Goal: Task Accomplishment & Management: Complete application form

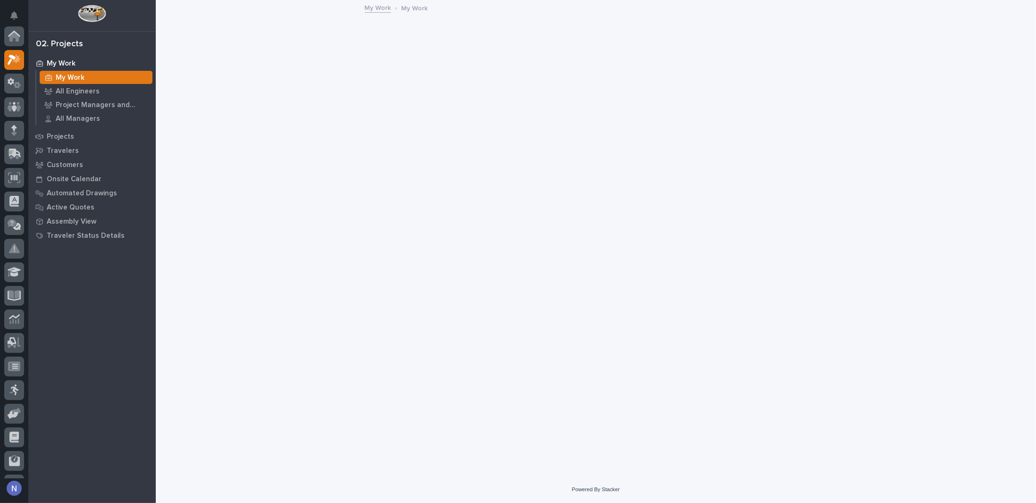
scroll to position [24, 0]
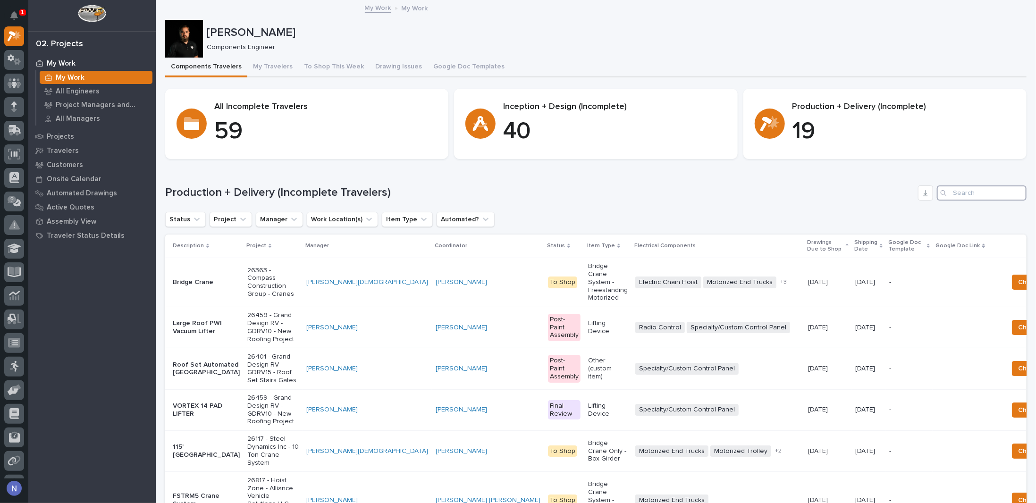
click at [965, 191] on input "Search" at bounding box center [982, 193] width 90 height 15
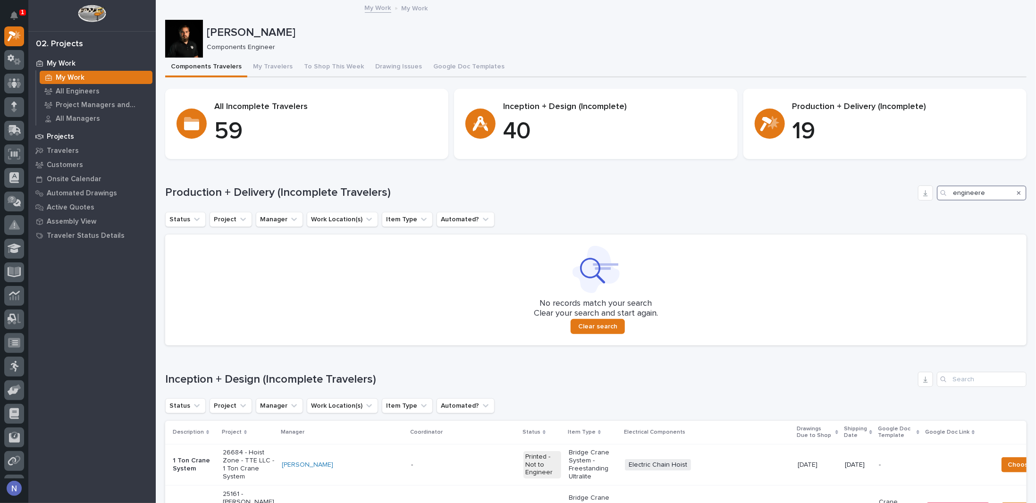
type input "engineere"
click at [74, 130] on div "Projects" at bounding box center [92, 136] width 123 height 13
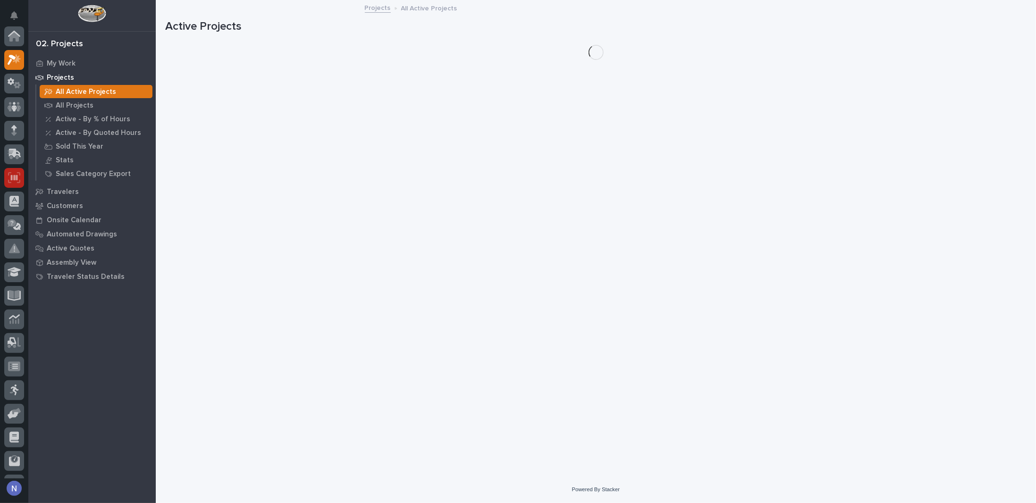
scroll to position [24, 0]
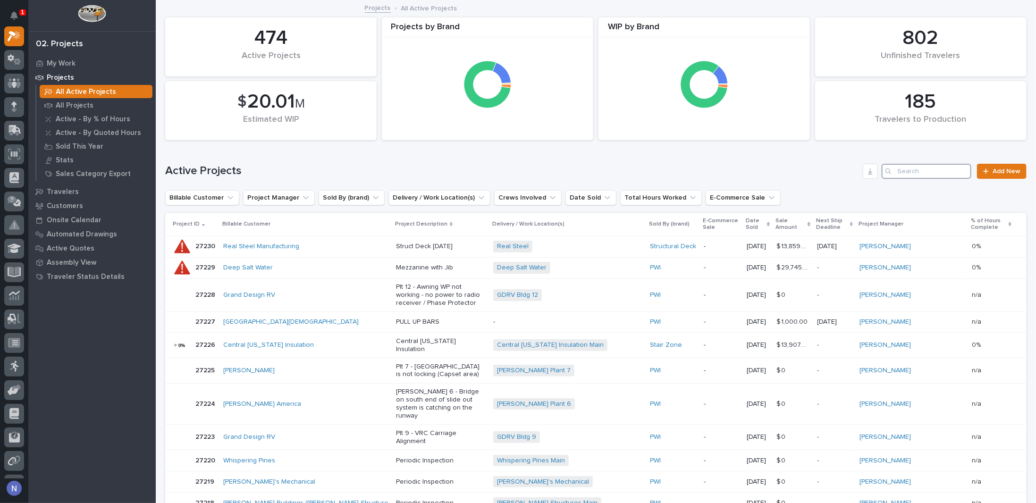
click at [930, 166] on input "Search" at bounding box center [927, 171] width 90 height 15
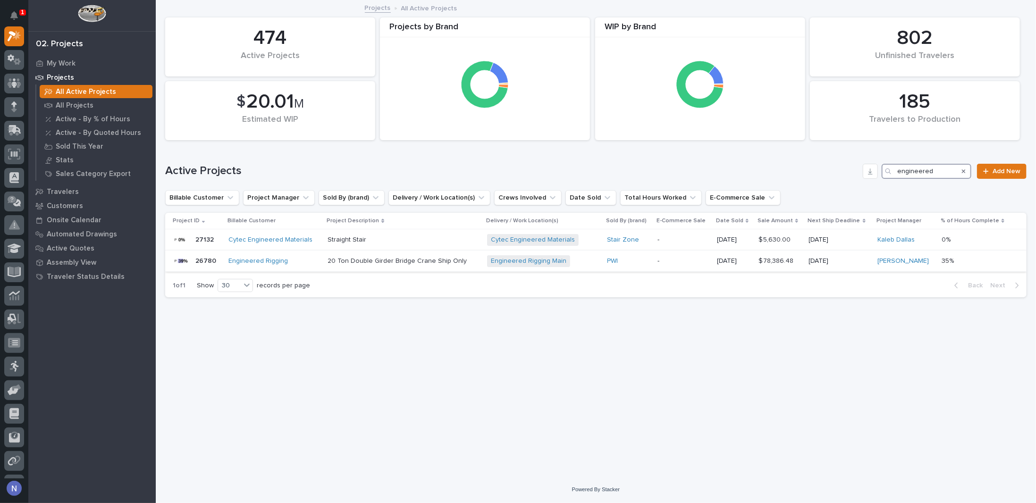
type input "engineered"
click at [294, 257] on div "Engineered Rigging" at bounding box center [274, 261] width 92 height 8
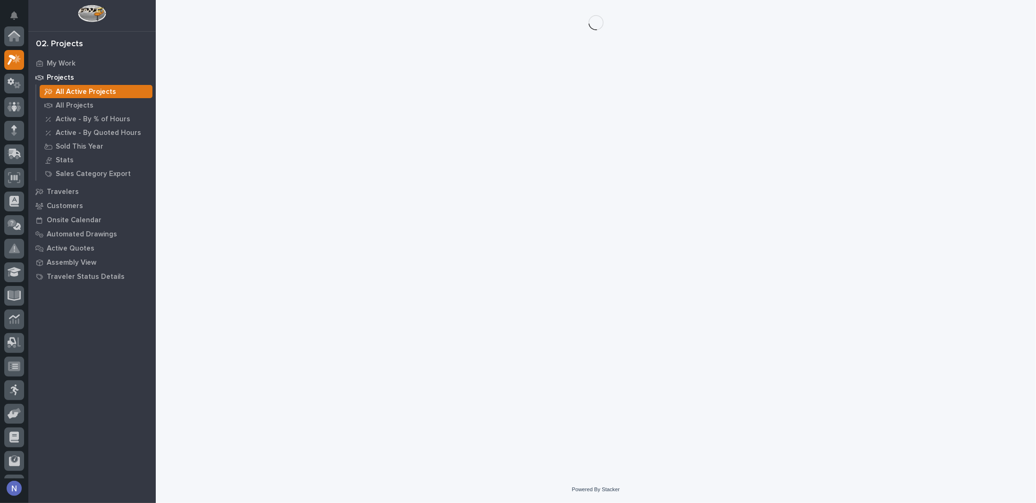
scroll to position [24, 0]
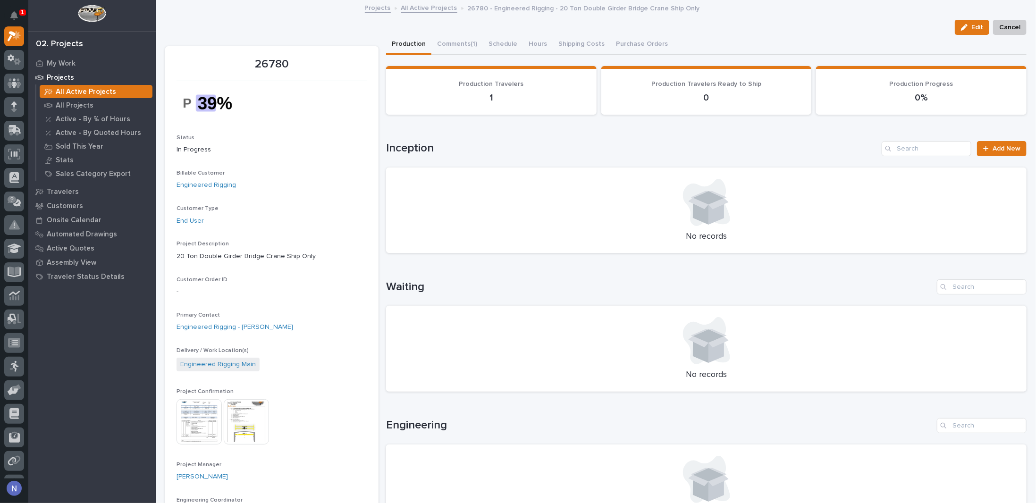
click at [245, 422] on img at bounding box center [246, 421] width 45 height 45
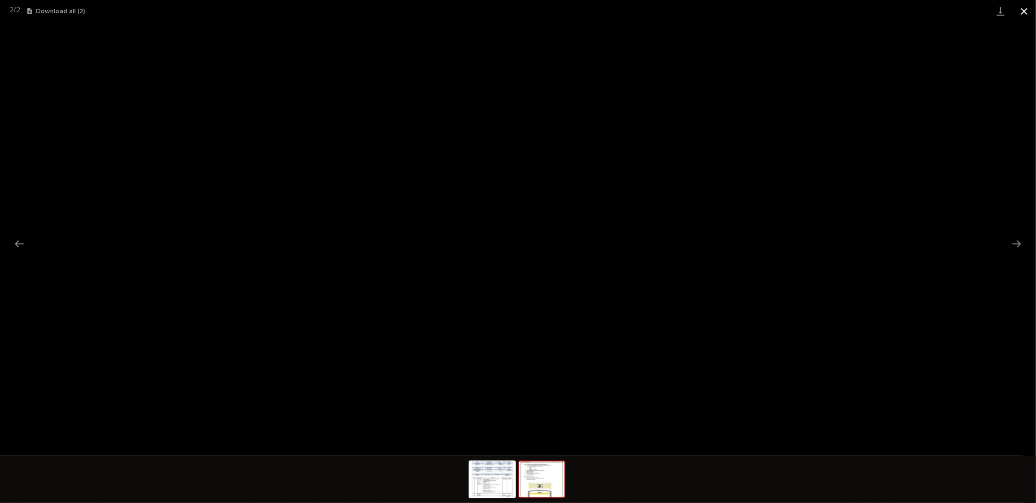
click at [1021, 13] on button "Close gallery" at bounding box center [1024, 11] width 24 height 22
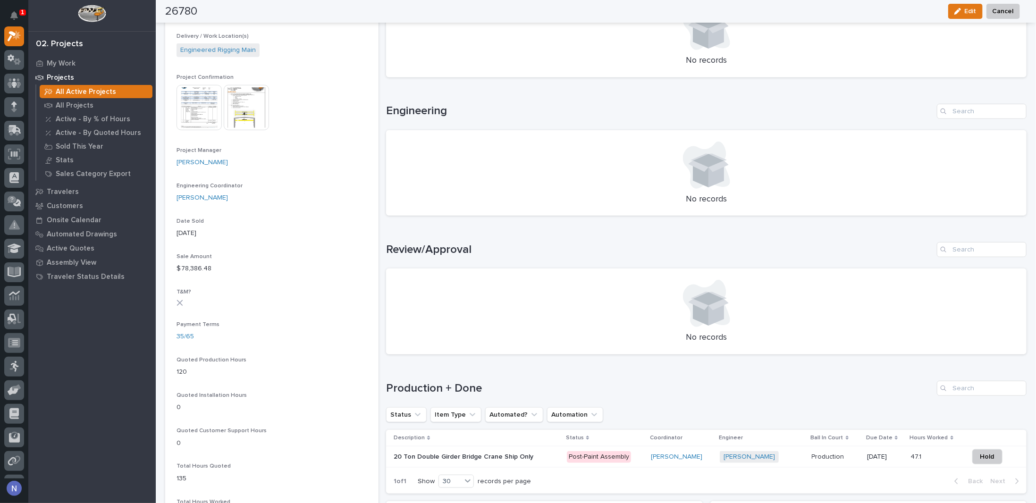
scroll to position [409, 0]
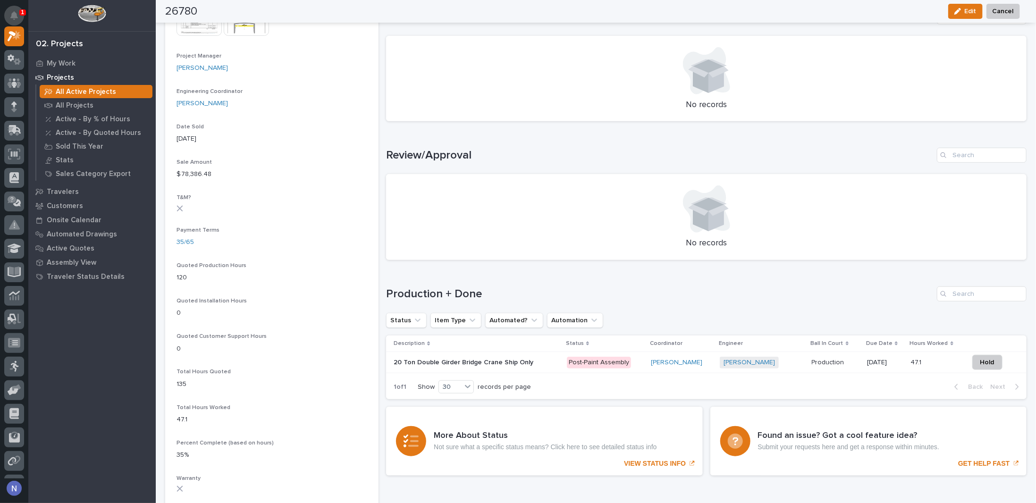
click at [15, 17] on icon "Notifications" at bounding box center [14, 15] width 8 height 8
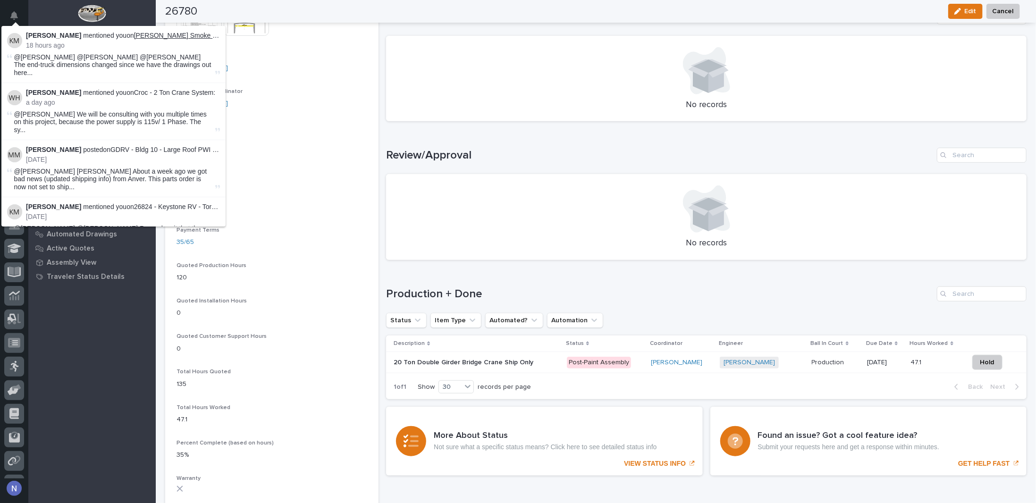
click at [172, 33] on link "[PERSON_NAME] Smoke - SMUHHL1" at bounding box center [191, 36] width 114 height 8
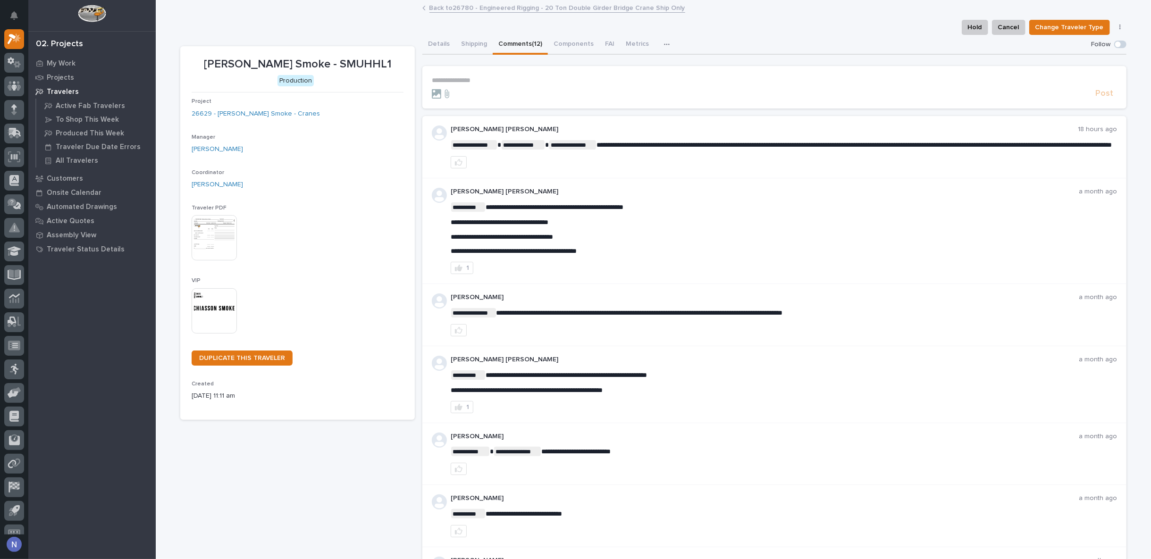
scroll to position [24, 0]
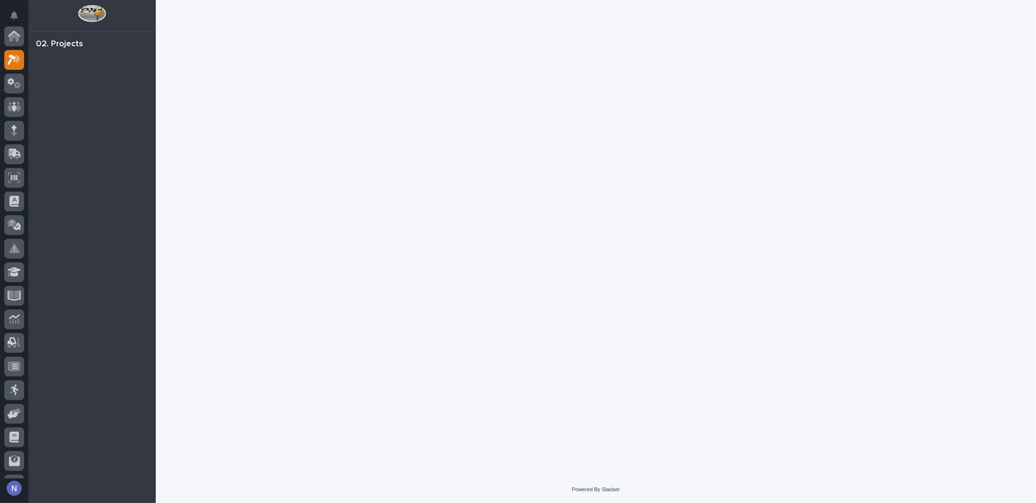
scroll to position [24, 0]
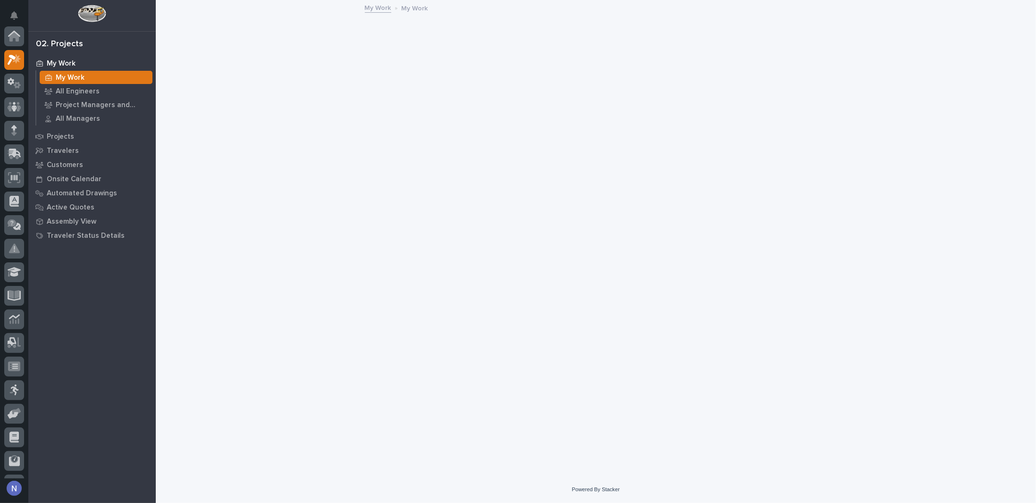
scroll to position [24, 0]
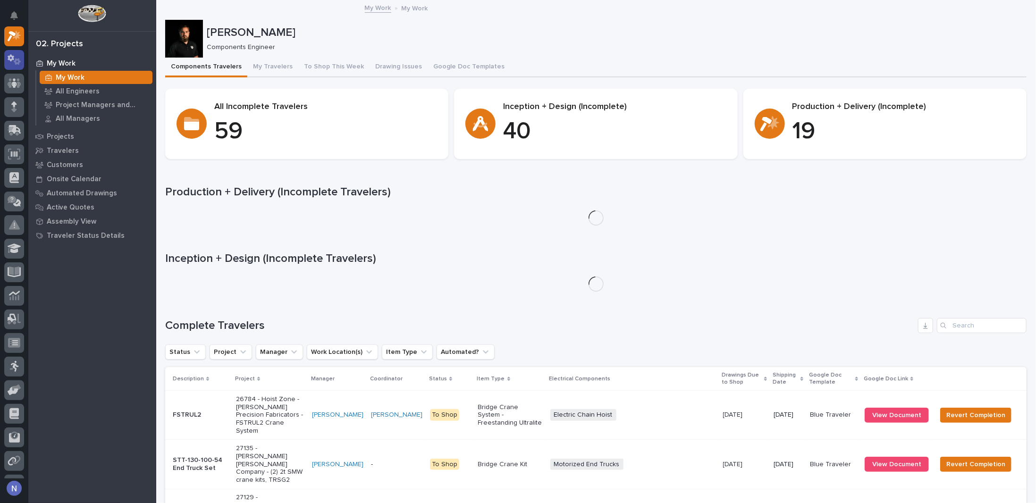
click at [14, 59] on icon at bounding box center [15, 59] width 14 height 11
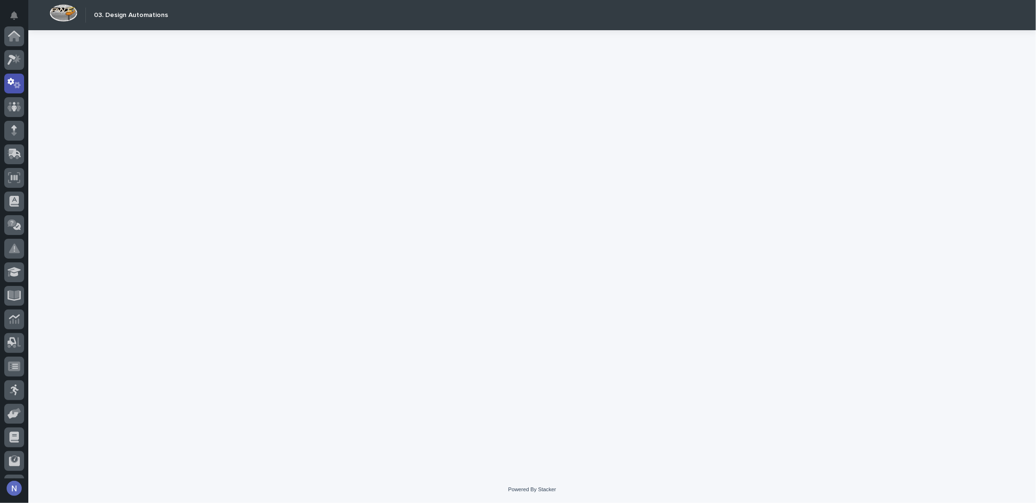
scroll to position [47, 0]
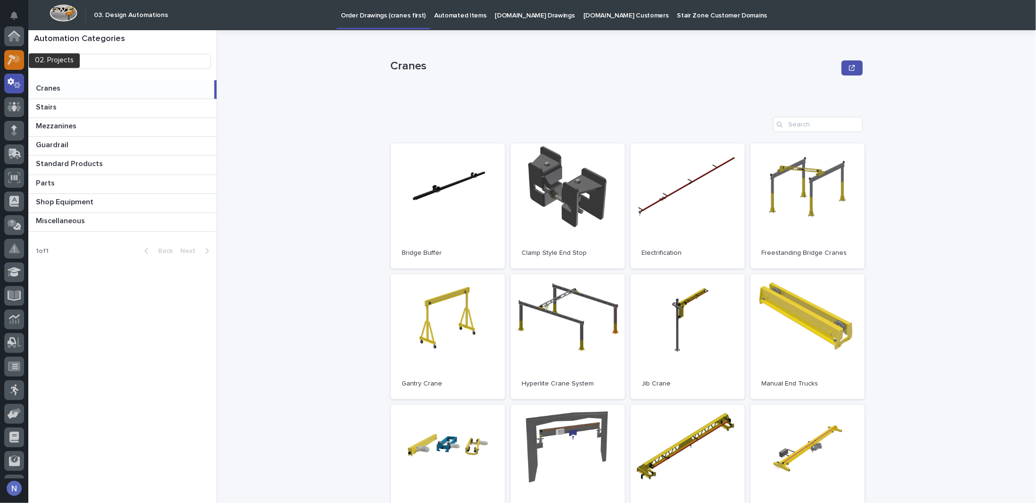
click at [16, 51] on div at bounding box center [14, 60] width 20 height 20
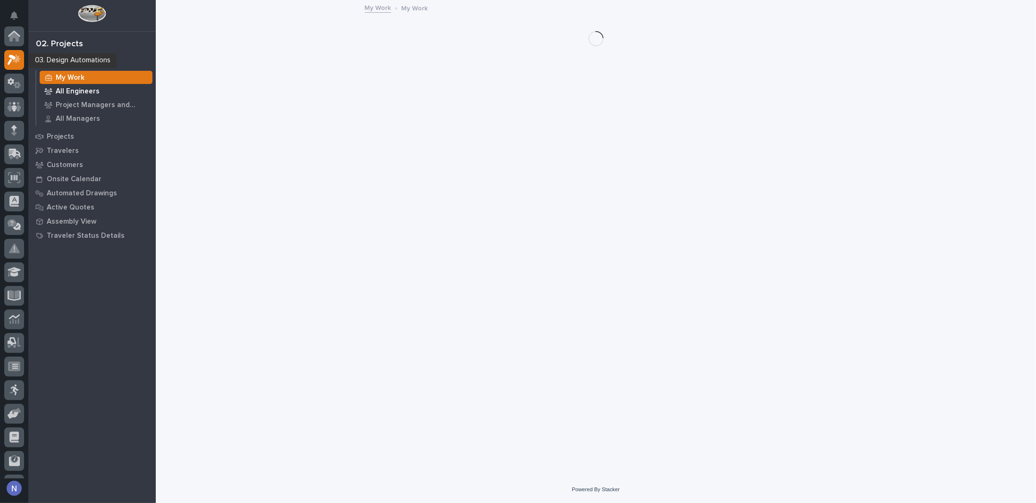
scroll to position [24, 0]
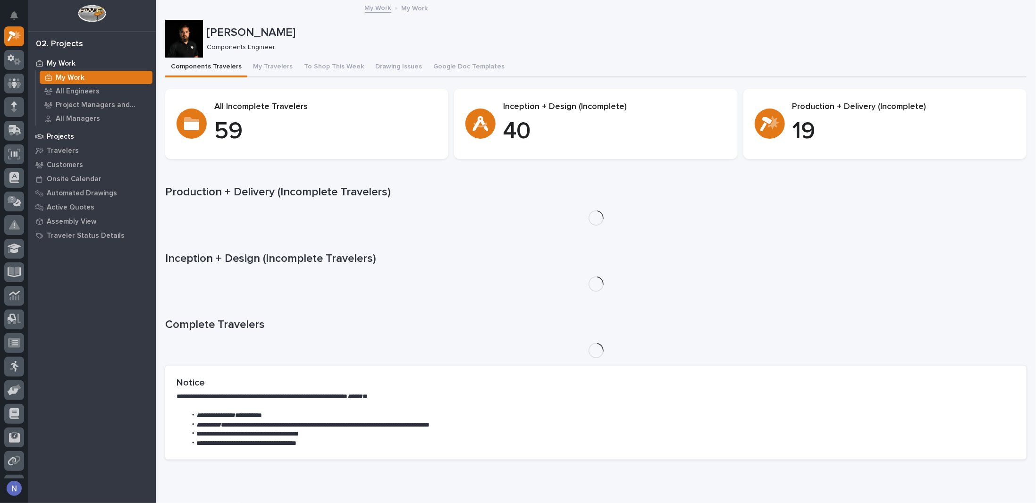
click at [61, 135] on p "Projects" at bounding box center [60, 137] width 27 height 8
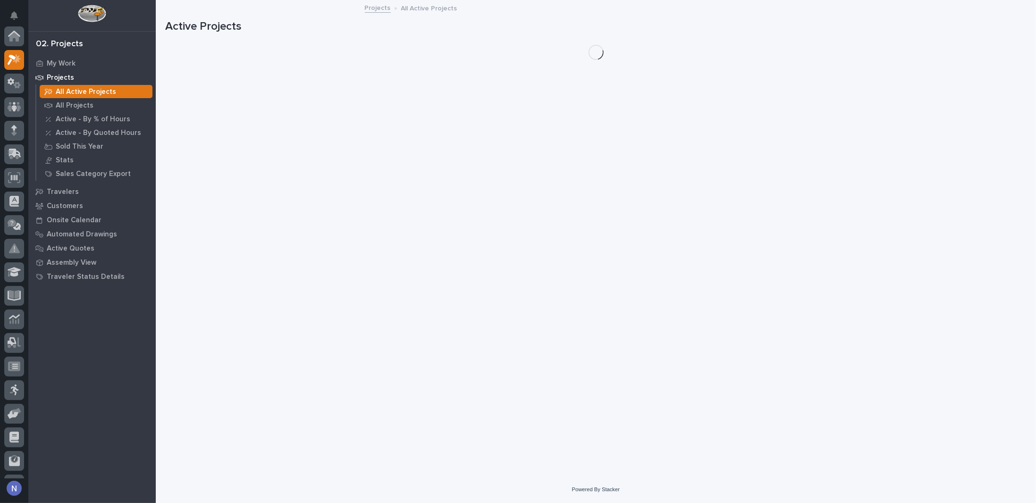
scroll to position [24, 0]
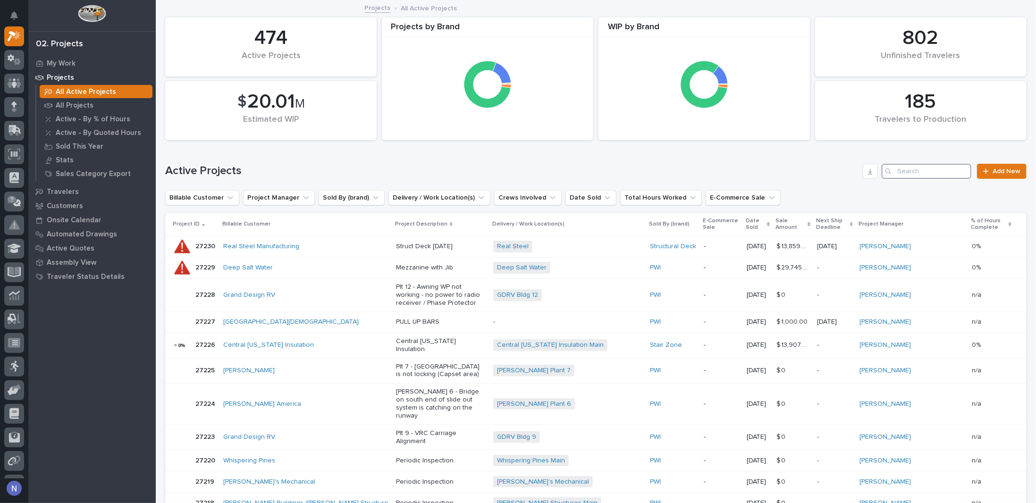
click at [907, 173] on input "Search" at bounding box center [927, 171] width 90 height 15
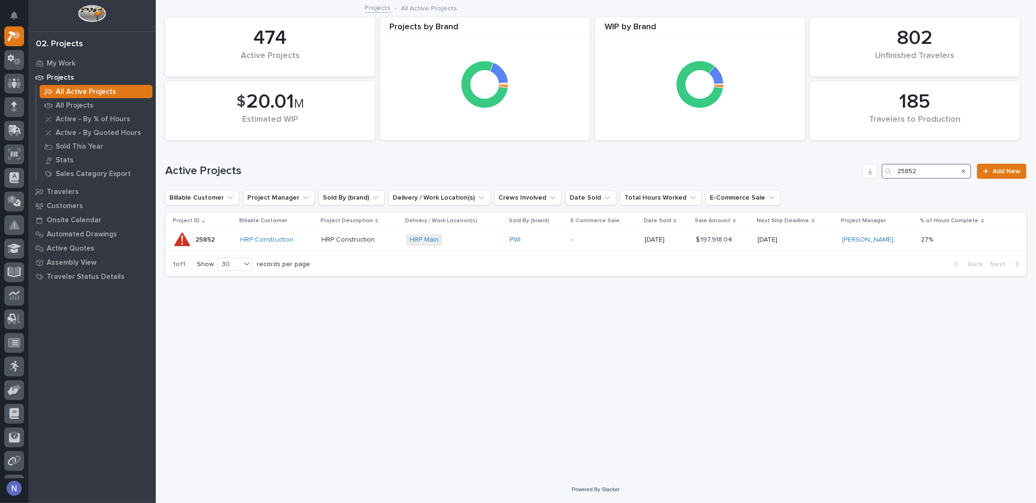
type input "25852"
click at [476, 238] on div "HRP Main + 0" at bounding box center [454, 240] width 96 height 12
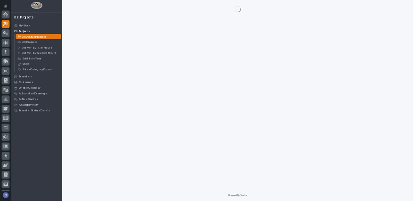
scroll to position [24, 0]
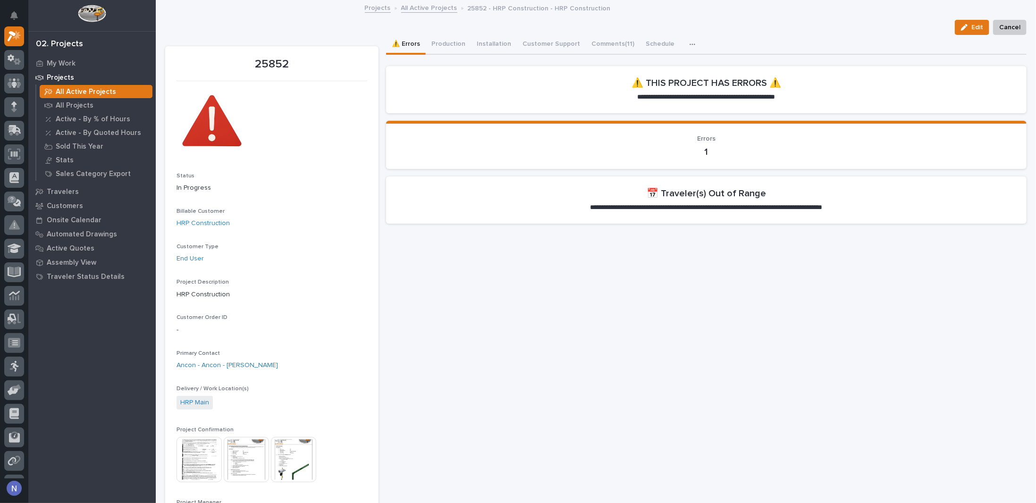
click at [267, 455] on img at bounding box center [246, 459] width 45 height 45
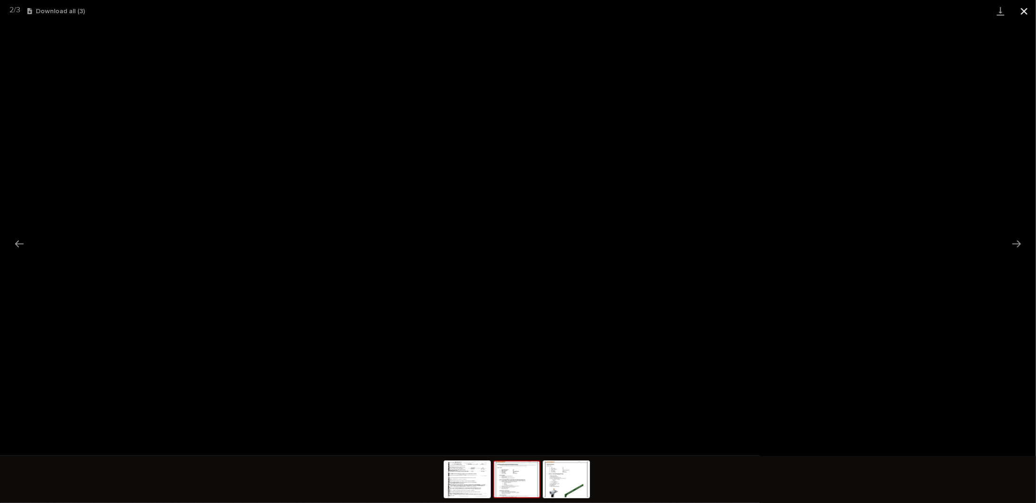
click at [1028, 9] on button "Close gallery" at bounding box center [1024, 11] width 24 height 22
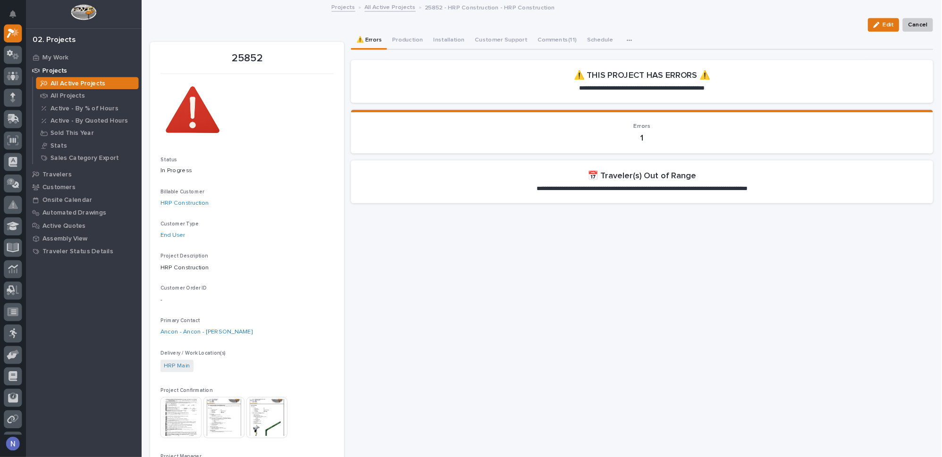
scroll to position [0, 0]
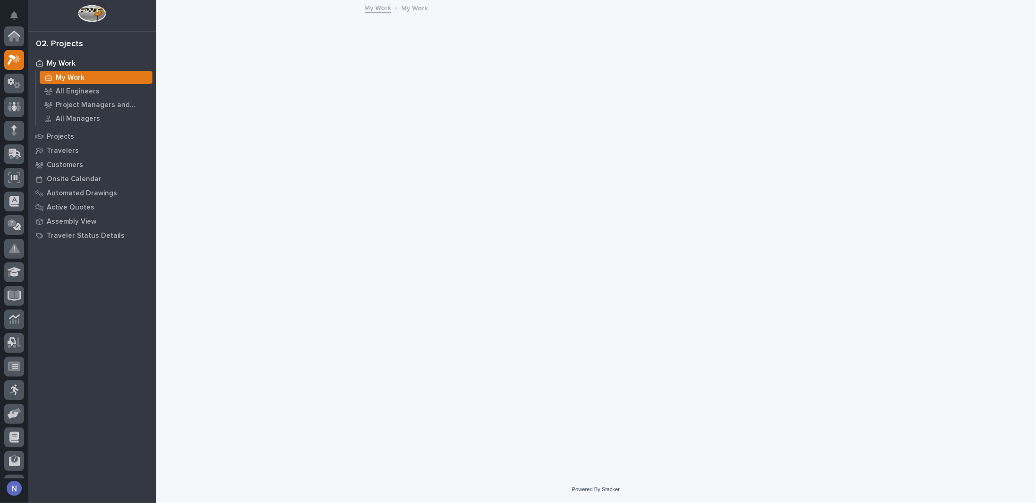
scroll to position [24, 0]
click at [105, 13] on img at bounding box center [92, 13] width 28 height 17
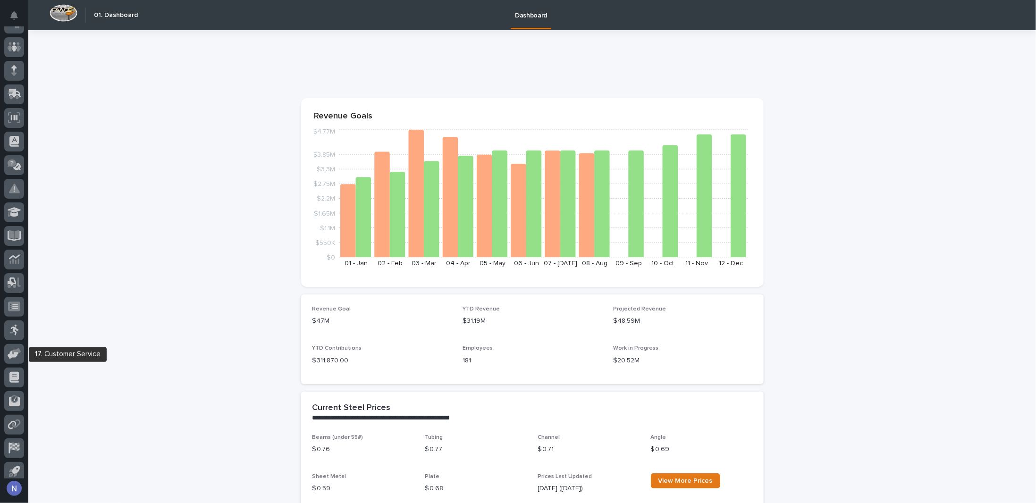
scroll to position [63, 0]
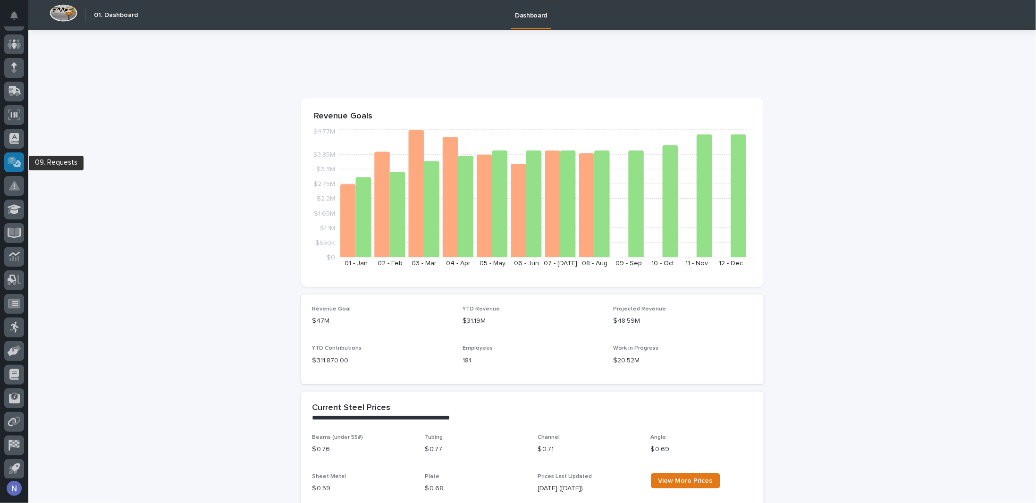
click at [14, 164] on icon at bounding box center [15, 162] width 14 height 11
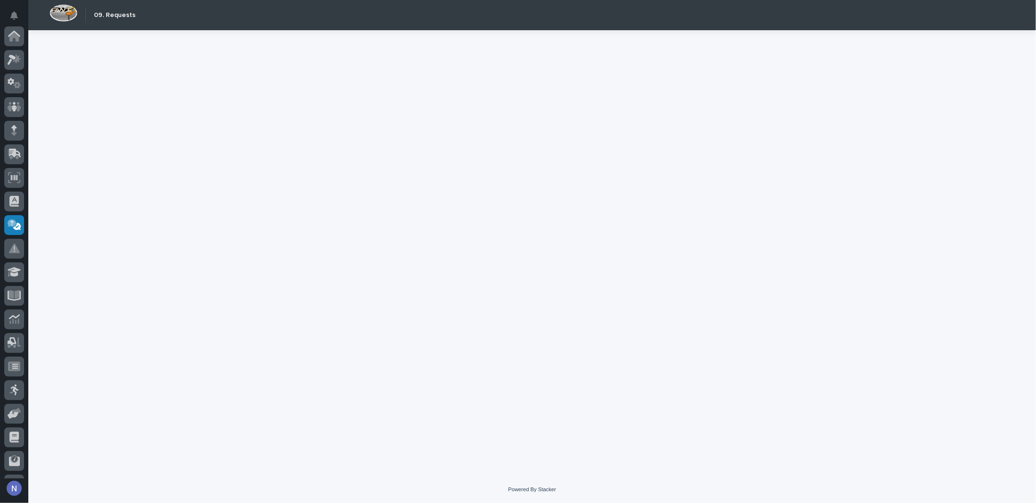
scroll to position [91, 0]
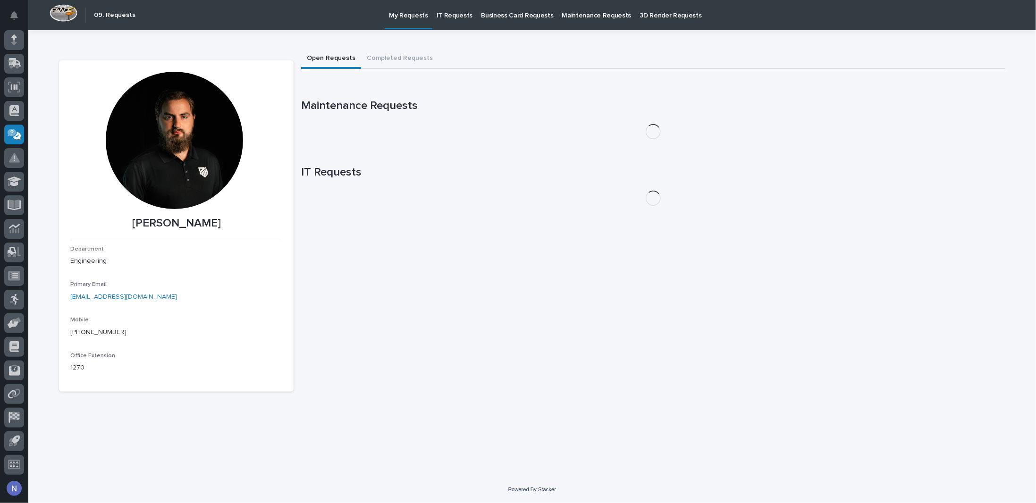
click at [438, 13] on p "IT Requests" at bounding box center [455, 10] width 36 height 20
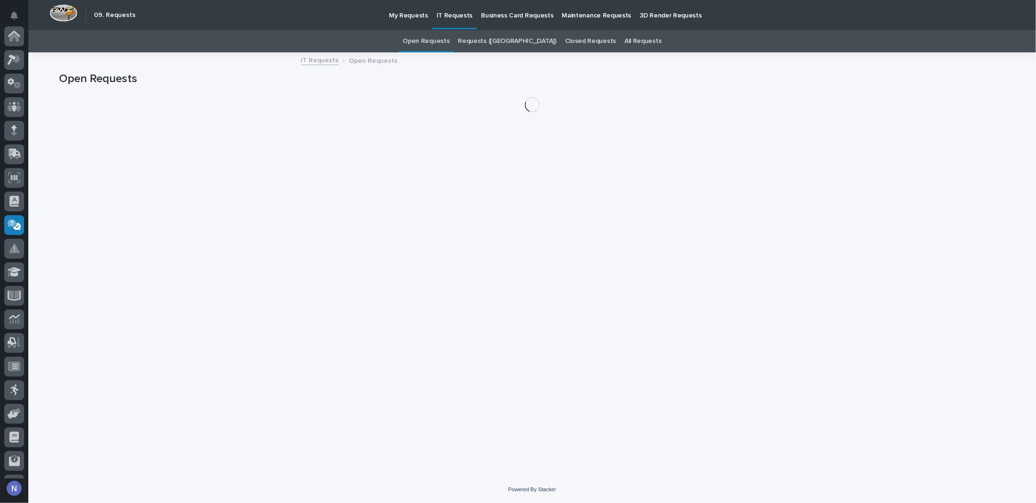
scroll to position [91, 0]
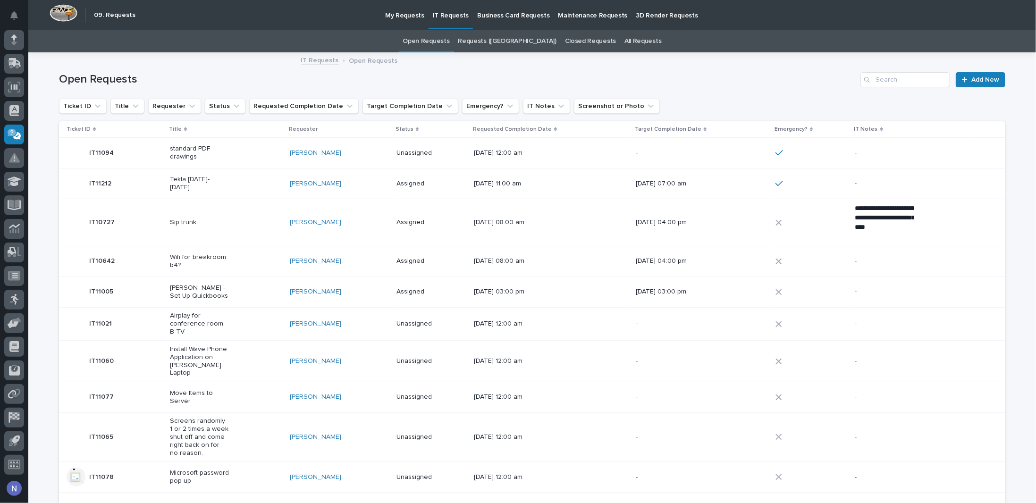
click at [417, 14] on p "My Requests" at bounding box center [404, 10] width 39 height 20
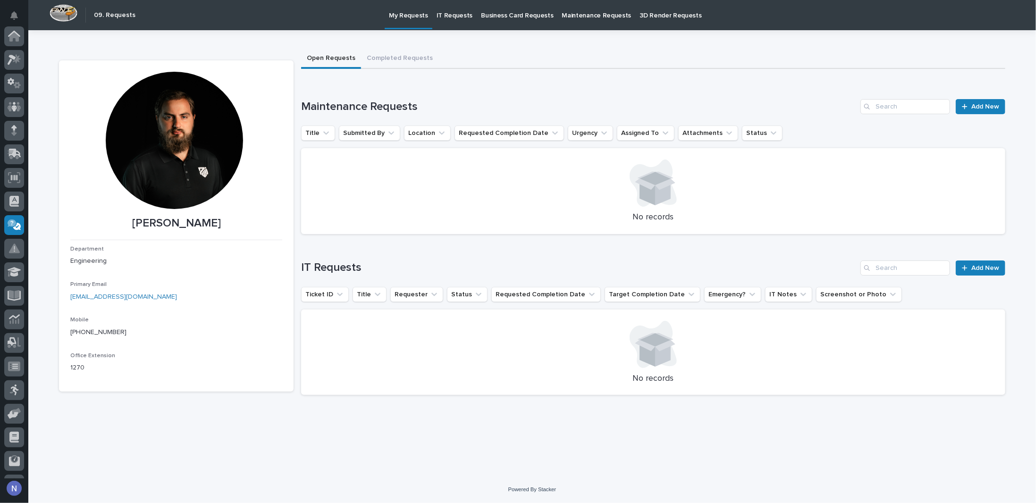
scroll to position [91, 0]
click at [217, 120] on div at bounding box center [174, 140] width 137 height 137
click at [153, 151] on div at bounding box center [174, 140] width 137 height 137
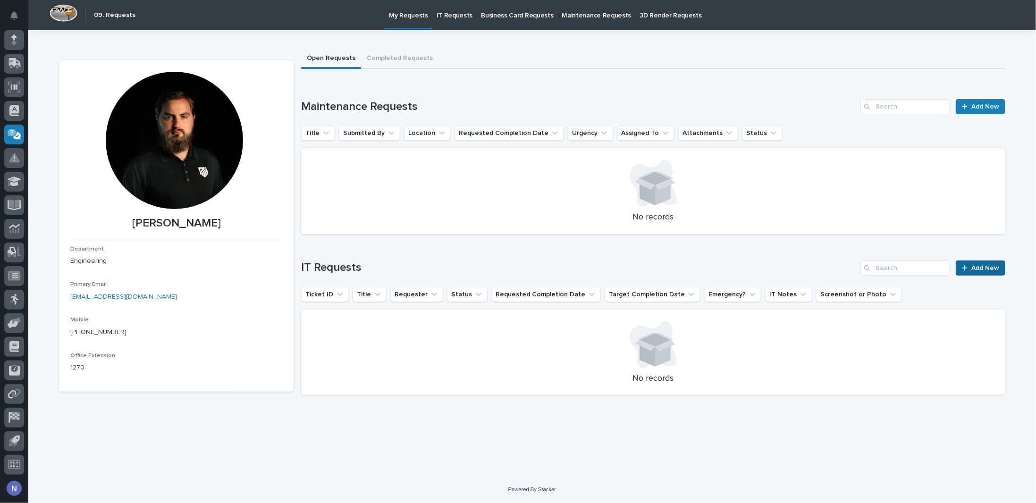
click at [980, 266] on span "Add New" at bounding box center [985, 268] width 28 height 7
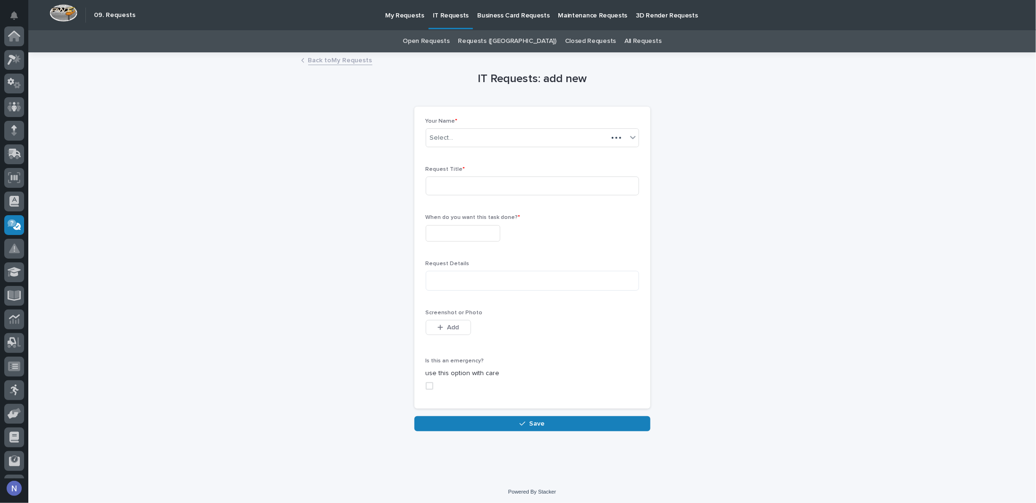
scroll to position [91, 0]
click at [452, 183] on input at bounding box center [532, 186] width 213 height 19
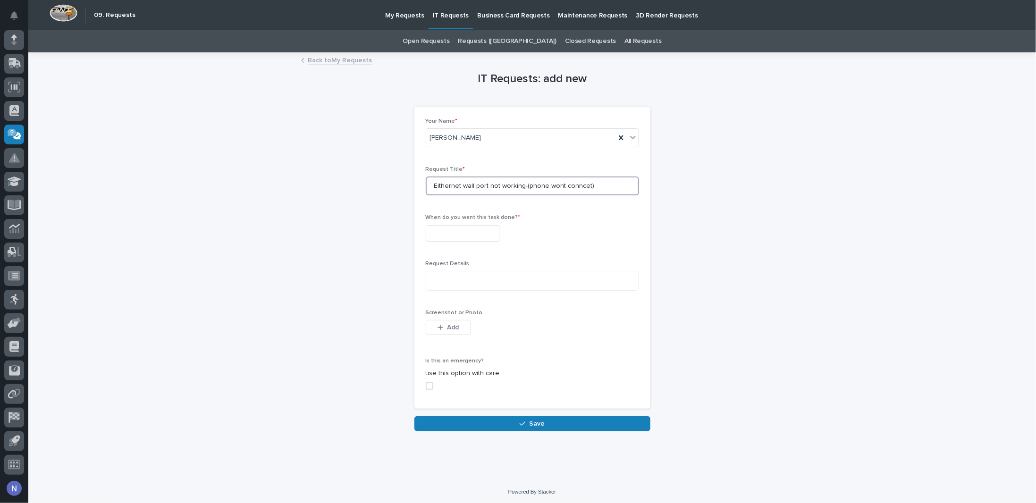
type input "Eithernet wall port not working-(phone wont conncet)"
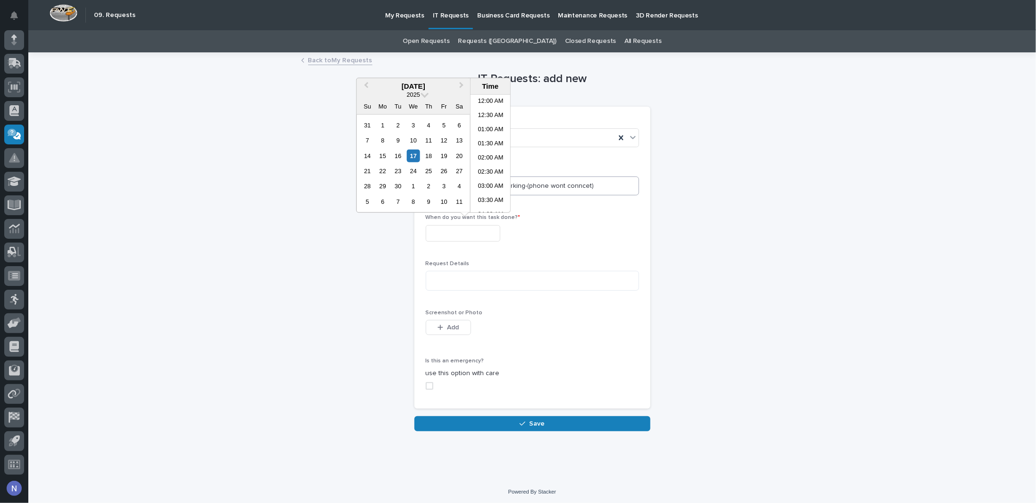
scroll to position [160, 0]
click at [423, 155] on div "18" at bounding box center [428, 155] width 13 height 13
click at [415, 155] on div "17" at bounding box center [413, 155] width 13 height 13
type input "**********"
click at [474, 284] on textarea at bounding box center [532, 281] width 213 height 20
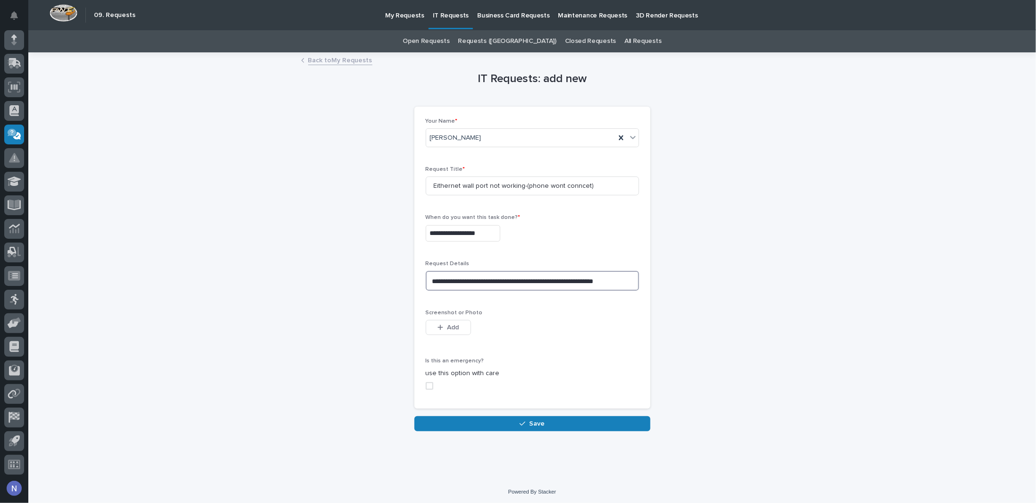
type textarea "**********"
click at [455, 239] on input "**********" at bounding box center [463, 233] width 75 height 17
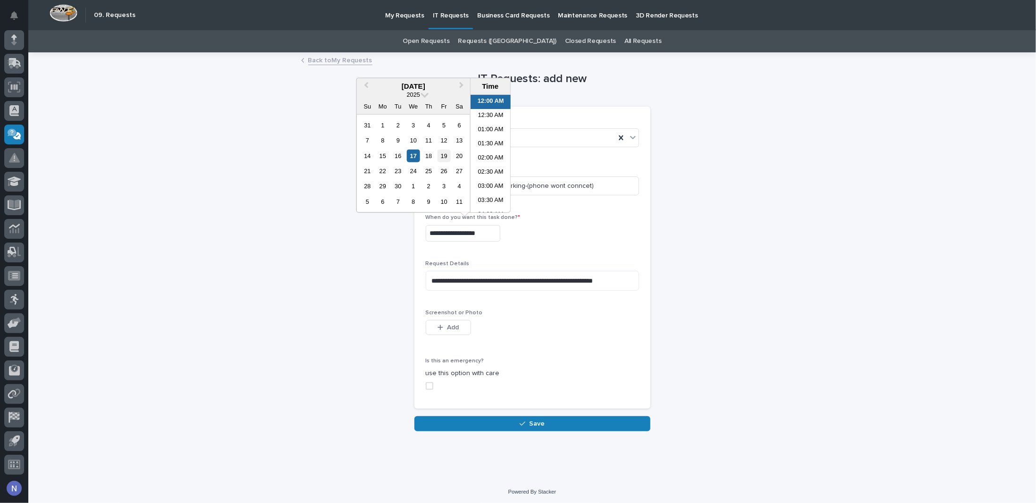
click at [447, 156] on div "19" at bounding box center [444, 155] width 13 height 13
type input "**********"
click at [500, 283] on textarea "**********" at bounding box center [532, 281] width 213 height 20
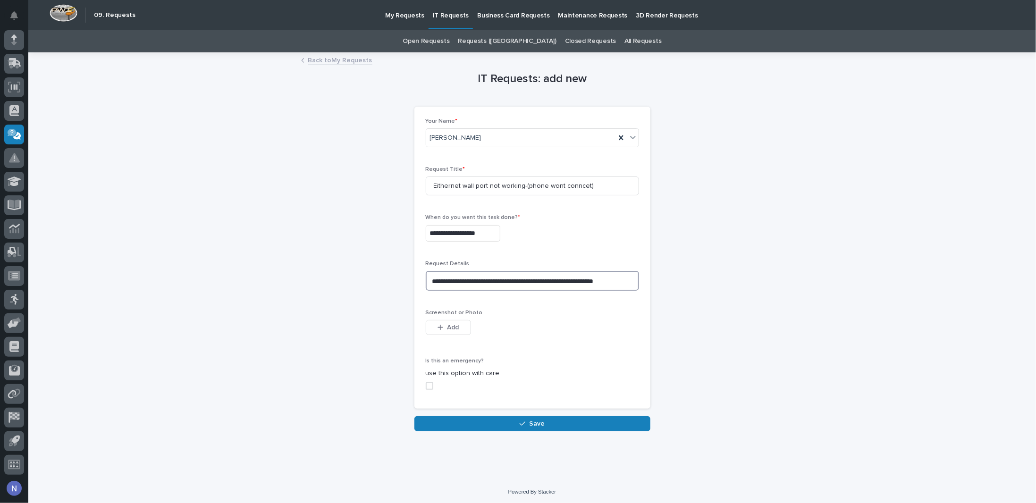
click at [489, 283] on textarea "**********" at bounding box center [532, 281] width 213 height 20
click at [480, 282] on textarea "**********" at bounding box center [532, 281] width 213 height 20
type textarea "**********"
click at [435, 186] on input "Eithernet wall port not working-(phone wont conncet)" at bounding box center [532, 186] width 213 height 19
click at [567, 190] on input "Ethernet wall port not working-(phone wont conncet)" at bounding box center [532, 186] width 213 height 19
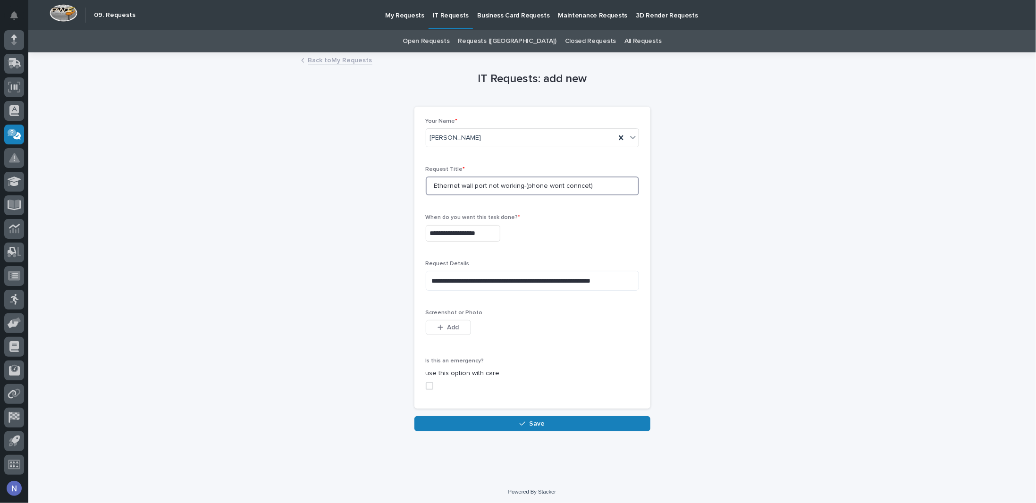
click at [571, 186] on input "Ethernet wall port not working-(phone wont conncet)" at bounding box center [532, 186] width 213 height 19
click at [578, 185] on input "Ethernet wall port not working-(phone wont conncet)" at bounding box center [532, 186] width 213 height 19
click at [533, 283] on textarea "**********" at bounding box center [532, 281] width 213 height 20
click at [629, 284] on textarea "**********" at bounding box center [532, 281] width 213 height 20
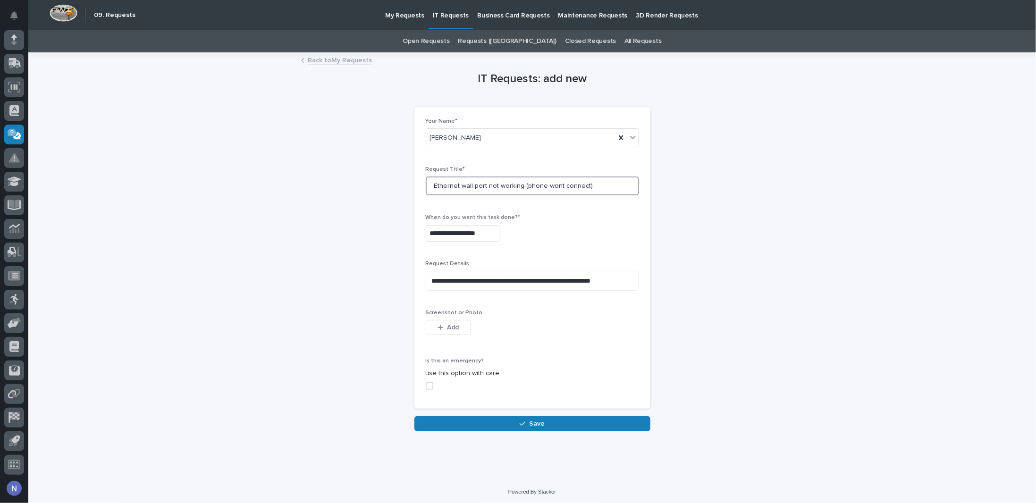
drag, startPoint x: 590, startPoint y: 181, endPoint x: 570, endPoint y: 199, distance: 27.1
click at [518, 183] on input "Ethernet wall port not working-(phone wont connect)" at bounding box center [532, 186] width 213 height 19
type input "Ethernet wall port not working"
drag, startPoint x: 630, startPoint y: 279, endPoint x: 509, endPoint y: 283, distance: 121.4
click at [509, 283] on textarea "**********" at bounding box center [532, 281] width 213 height 20
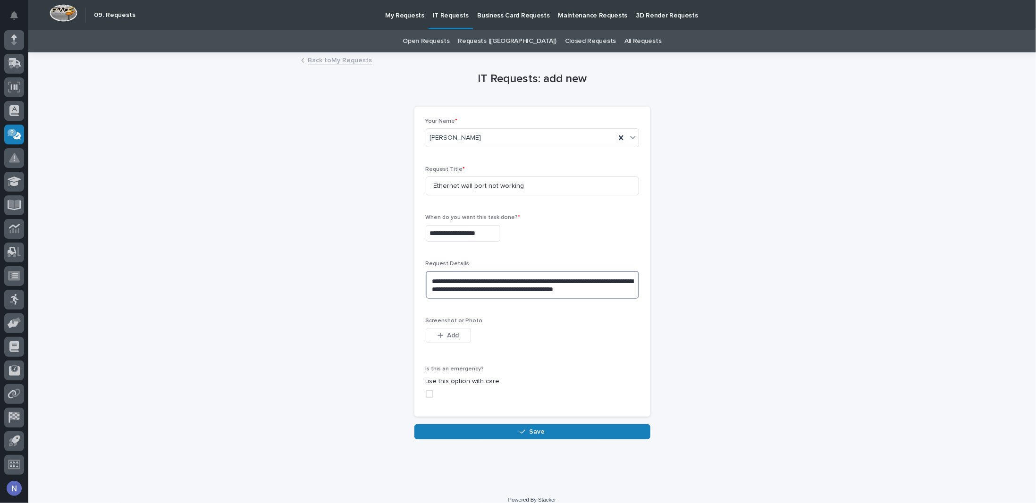
drag, startPoint x: 524, startPoint y: 289, endPoint x: 518, endPoint y: 288, distance: 6.2
click at [518, 288] on textarea "**********" at bounding box center [532, 285] width 213 height 28
click at [569, 287] on textarea "**********" at bounding box center [532, 285] width 213 height 28
click at [449, 337] on span "Add" at bounding box center [453, 335] width 12 height 8
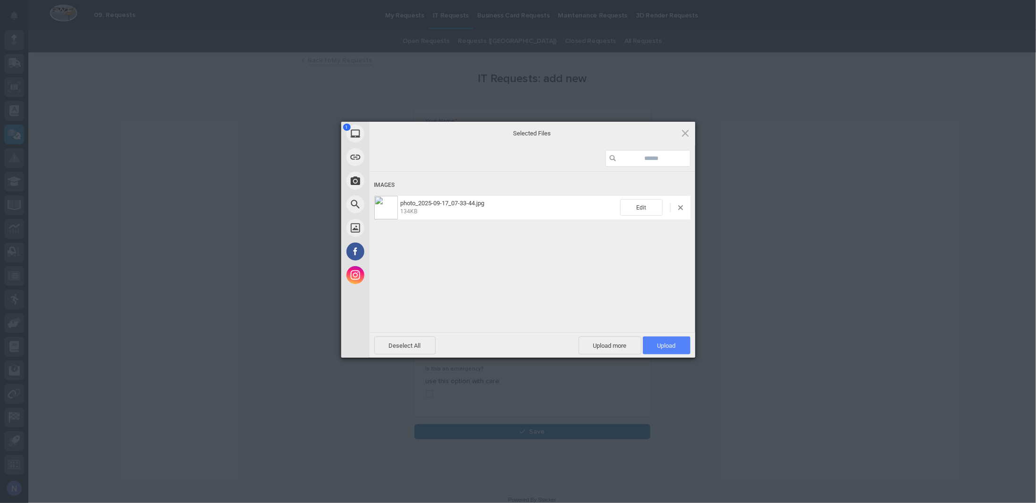
click at [679, 349] on span "Upload 1" at bounding box center [667, 346] width 48 height 18
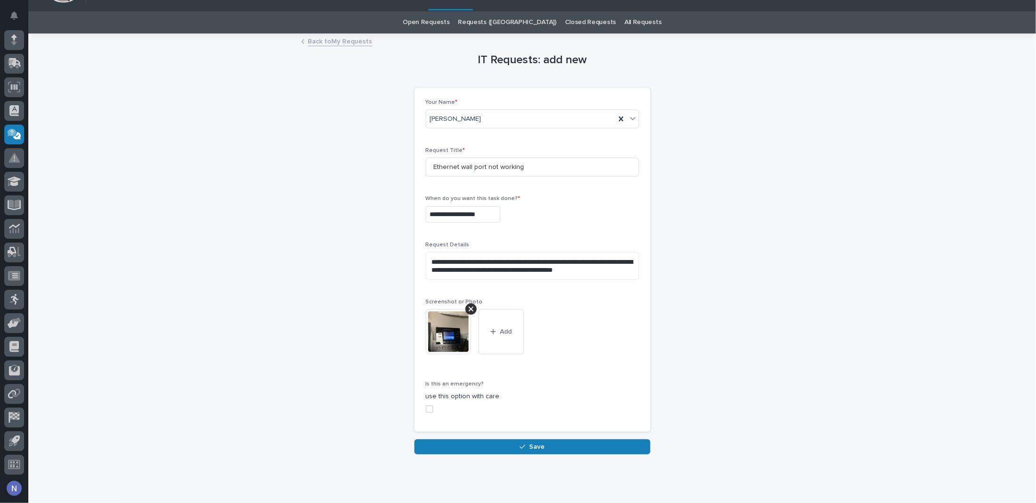
scroll to position [42, 0]
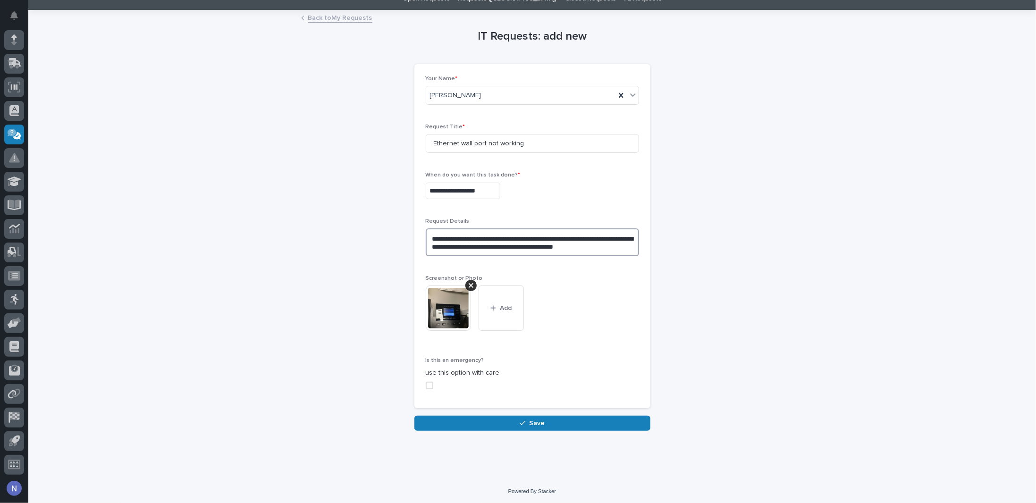
click at [630, 247] on textarea "**********" at bounding box center [532, 242] width 213 height 28
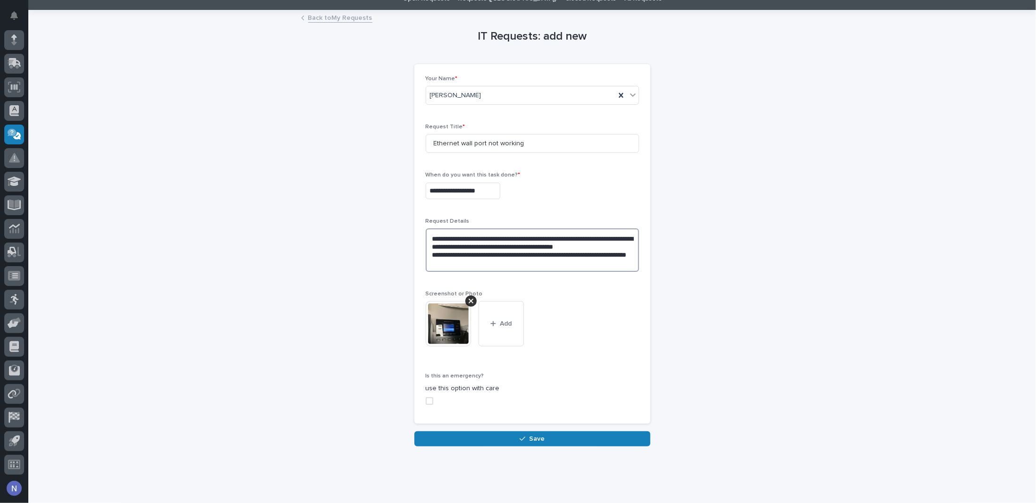
click at [507, 254] on textarea "**********" at bounding box center [532, 249] width 213 height 43
drag, startPoint x: 509, startPoint y: 254, endPoint x: 499, endPoint y: 256, distance: 10.1
click at [499, 256] on textarea "**********" at bounding box center [532, 249] width 213 height 43
click at [499, 253] on textarea "**********" at bounding box center [532, 249] width 213 height 43
click at [608, 254] on textarea "**********" at bounding box center [532, 249] width 213 height 43
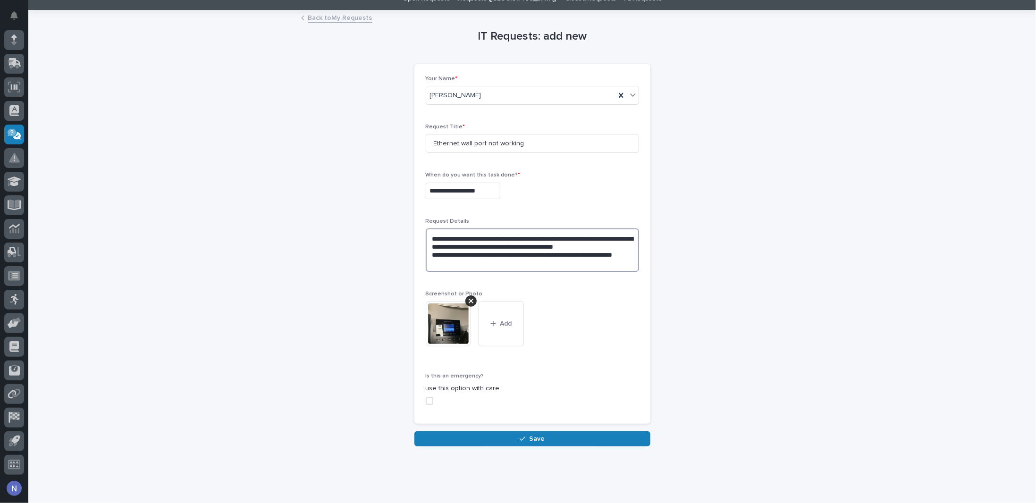
drag, startPoint x: 616, startPoint y: 253, endPoint x: 605, endPoint y: 254, distance: 10.9
click at [605, 254] on textarea "**********" at bounding box center [532, 249] width 213 height 43
click at [605, 253] on textarea "**********" at bounding box center [532, 249] width 213 height 43
type textarea "**********"
click at [520, 436] on icon "button" at bounding box center [523, 439] width 6 height 7
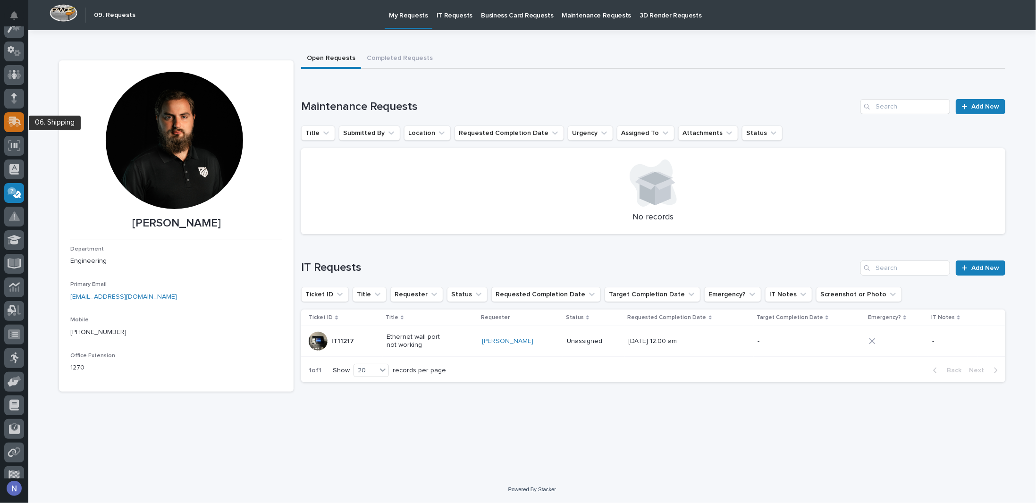
scroll to position [12, 0]
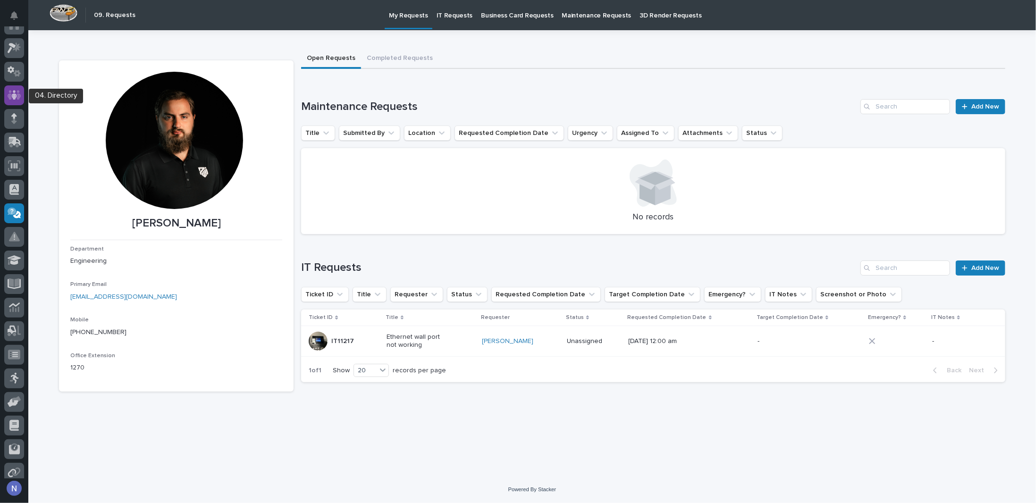
click at [20, 102] on div at bounding box center [14, 95] width 20 height 20
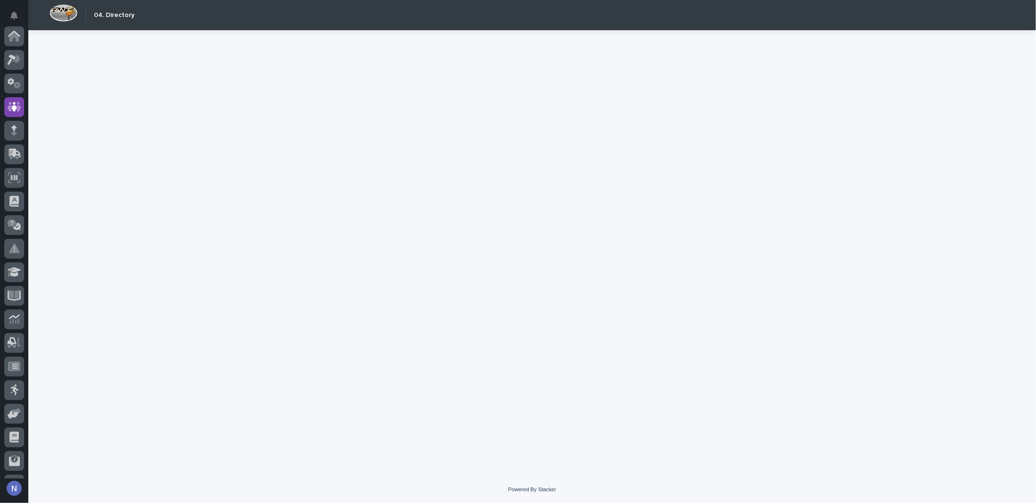
scroll to position [71, 0]
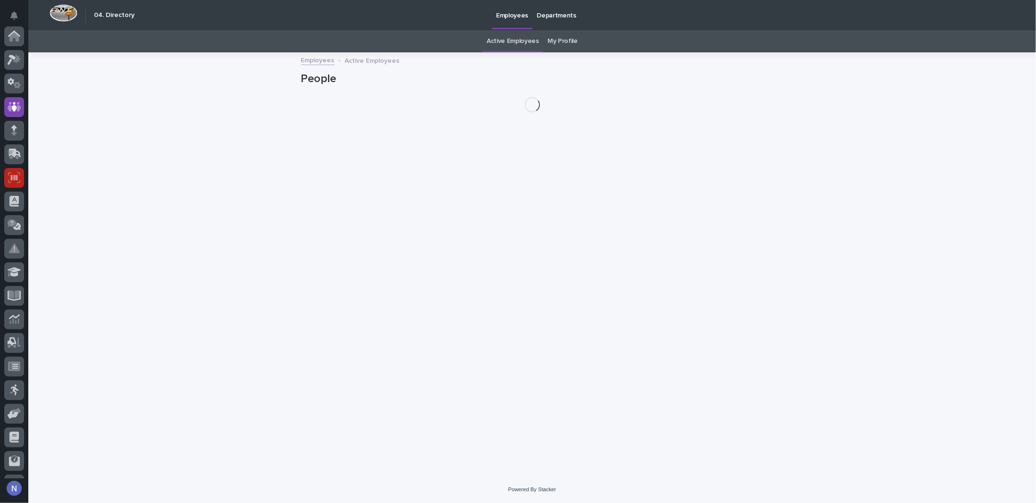
scroll to position [71, 0]
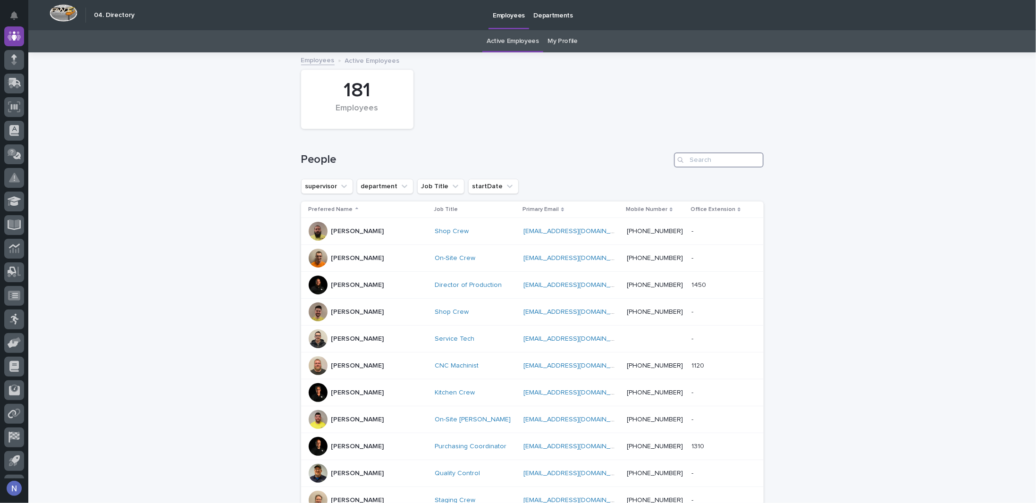
click at [708, 160] on input "Search" at bounding box center [719, 159] width 90 height 15
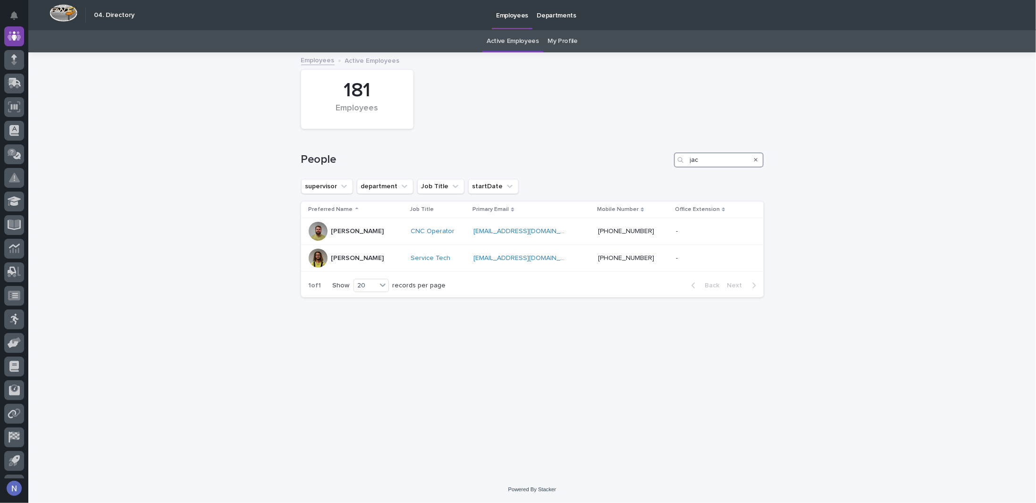
type input "jaco"
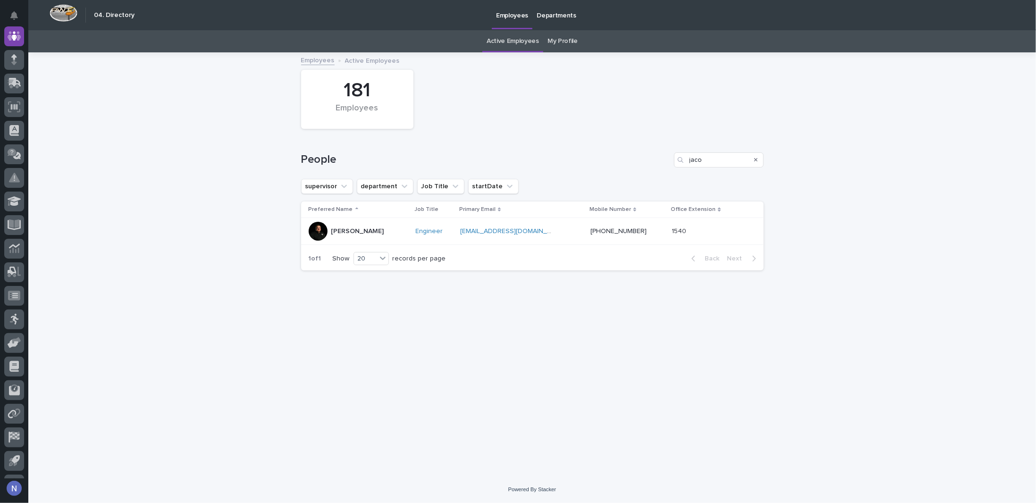
click at [314, 233] on div at bounding box center [318, 231] width 19 height 19
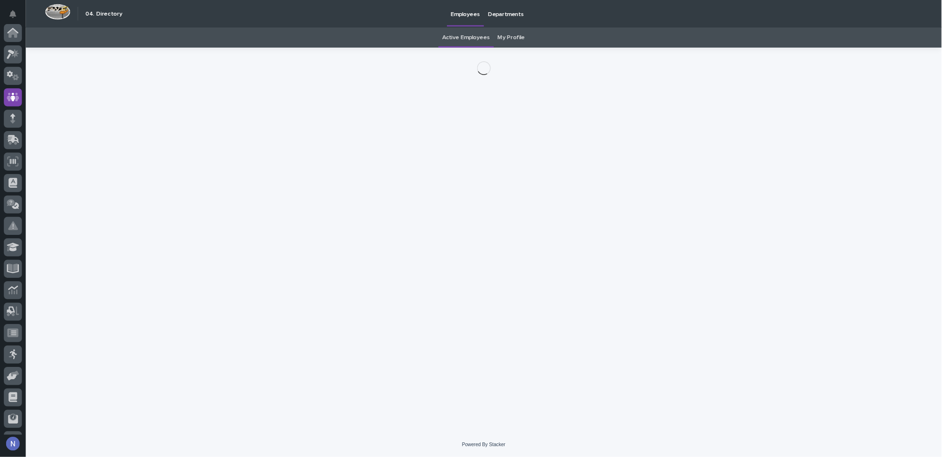
scroll to position [71, 0]
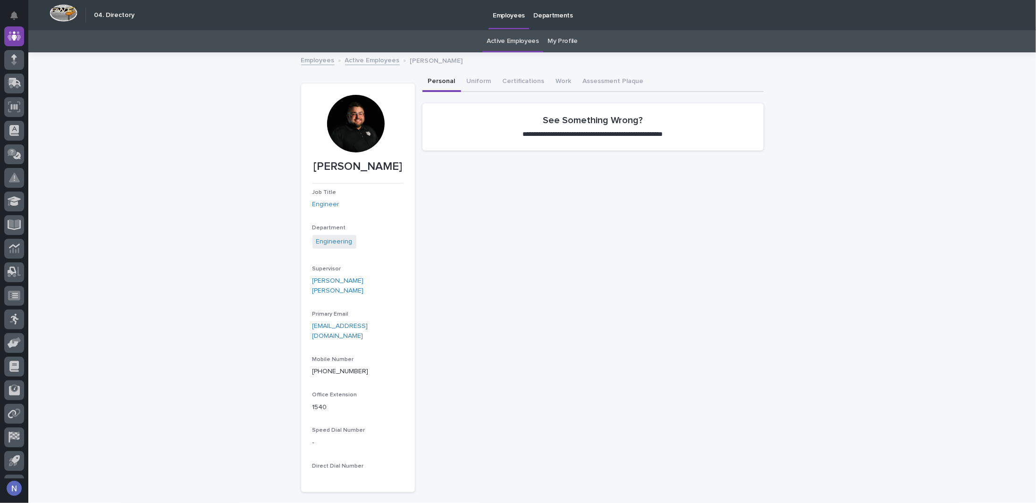
click at [357, 115] on div at bounding box center [356, 124] width 58 height 58
click at [352, 141] on div at bounding box center [356, 124] width 58 height 58
click at [355, 151] on div at bounding box center [356, 124] width 58 height 58
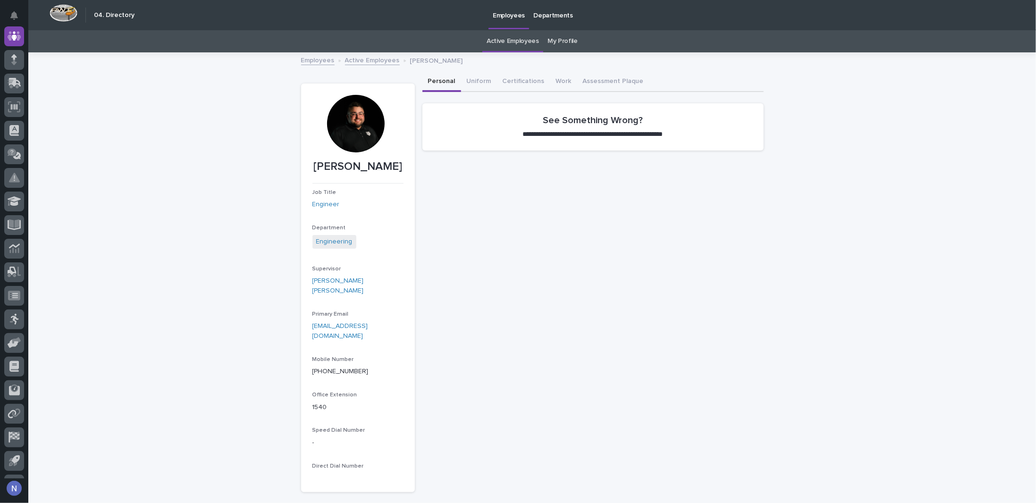
click at [354, 135] on div at bounding box center [356, 124] width 58 height 58
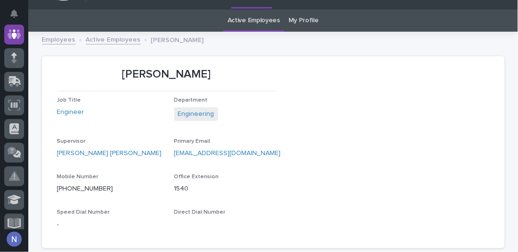
scroll to position [0, 0]
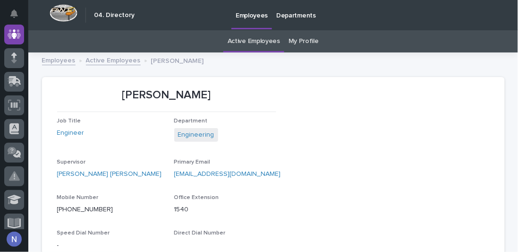
click at [159, 59] on p "Jacob Stayton" at bounding box center [177, 60] width 53 height 10
click at [125, 63] on link "Active Employees" at bounding box center [113, 59] width 55 height 11
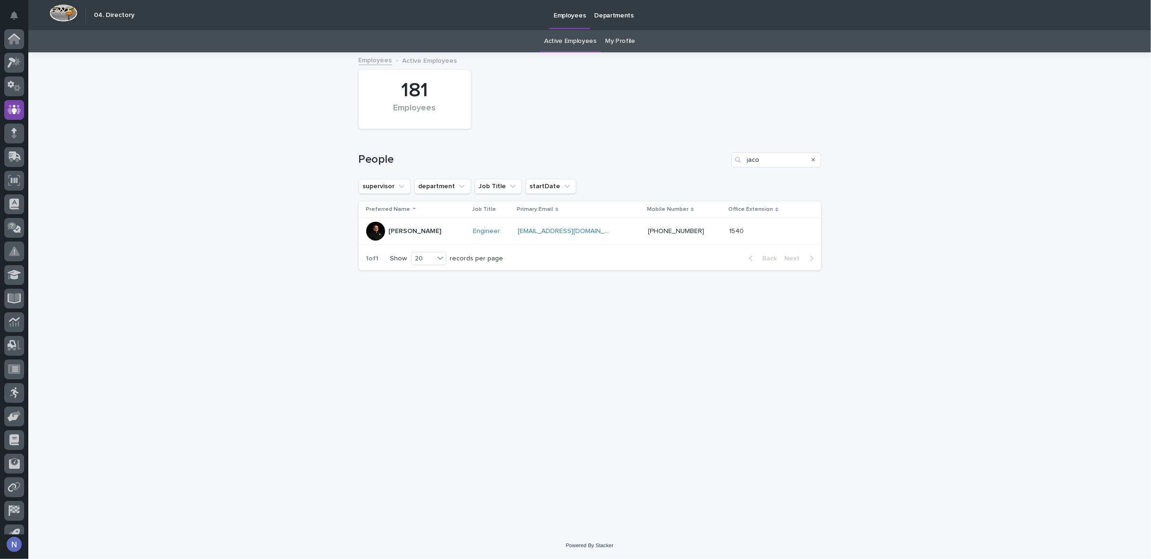
click at [405, 221] on td "Jacob Stayton" at bounding box center [414, 231] width 111 height 27
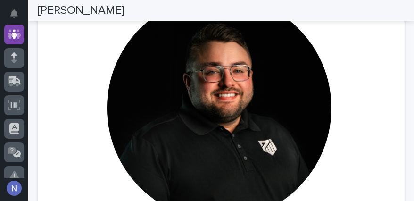
drag, startPoint x: 173, startPoint y: 103, endPoint x: 78, endPoint y: 118, distance: 96.0
click at [78, 118] on div at bounding box center [219, 112] width 341 height 233
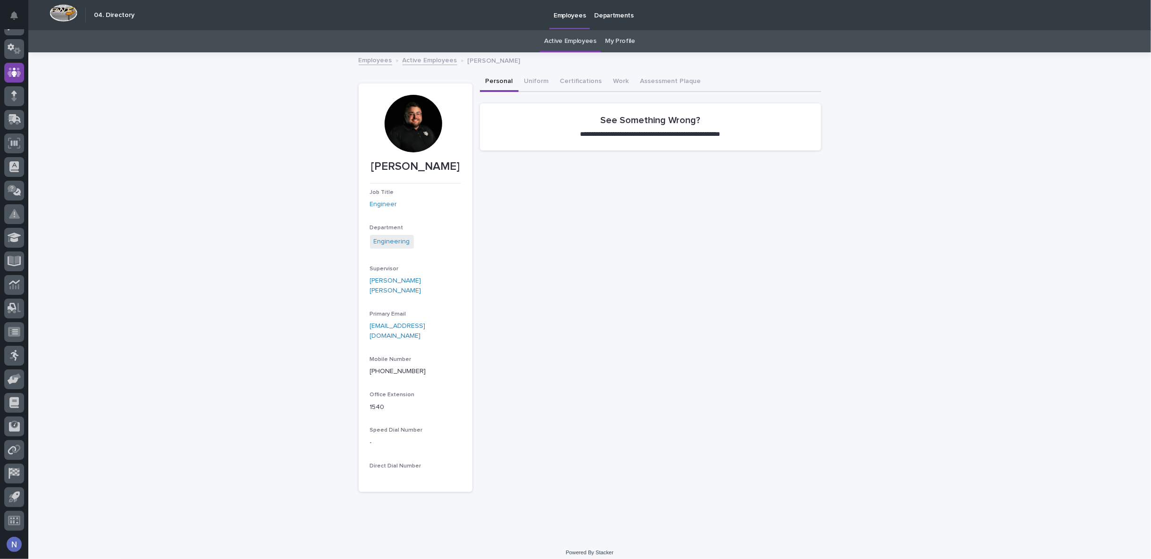
click at [620, 33] on link "My Profile" at bounding box center [620, 41] width 30 height 22
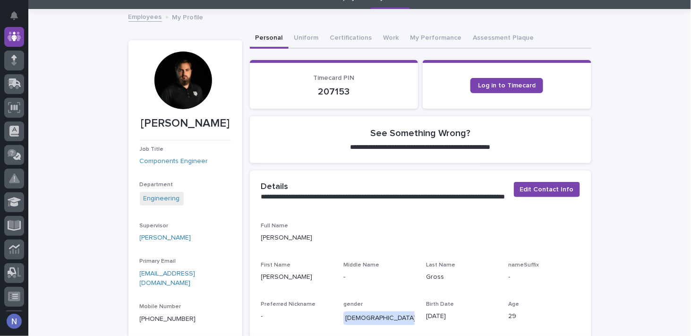
scroll to position [71, 0]
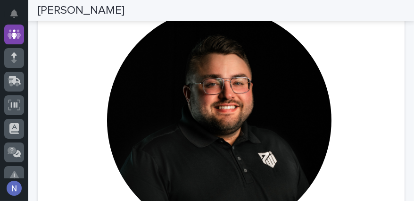
scroll to position [74, 0]
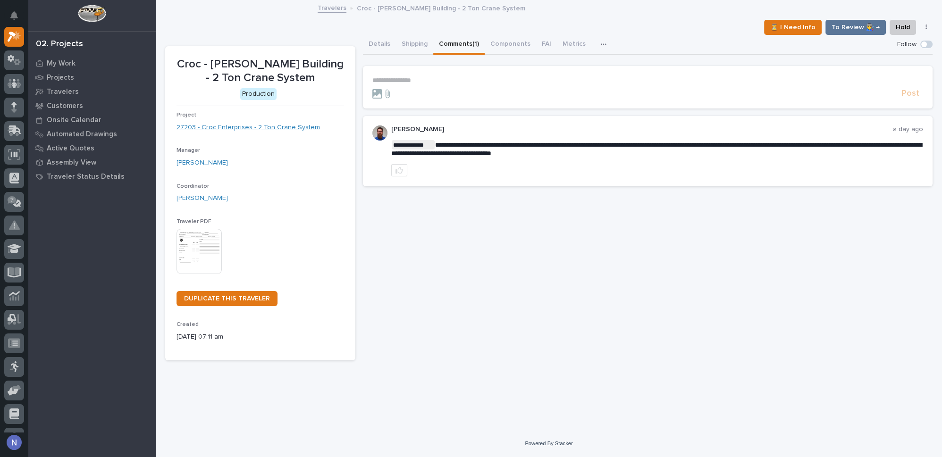
click at [289, 126] on link "27203 - Croc Enterprises - 2 Ton Crane System" at bounding box center [248, 128] width 143 height 10
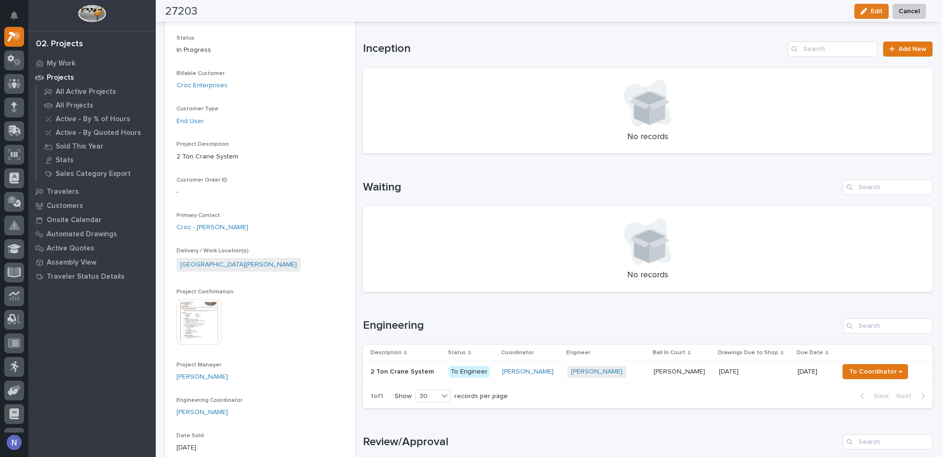
scroll to position [186, 0]
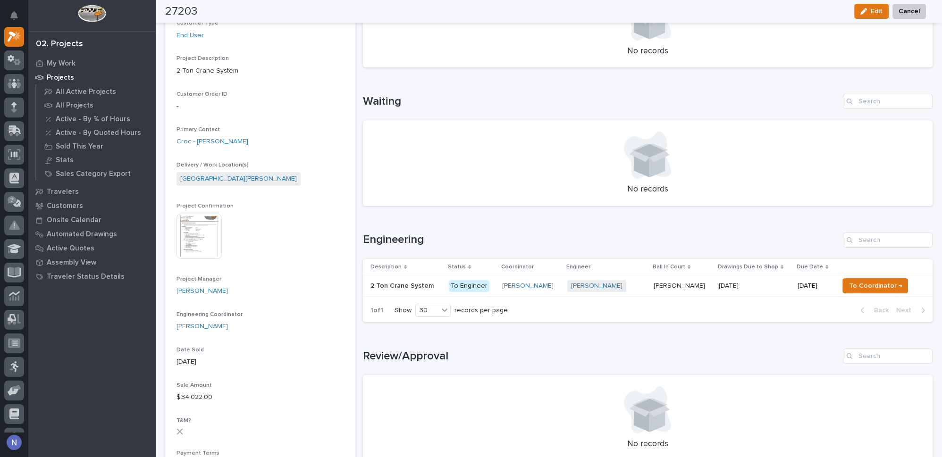
click at [183, 237] on img at bounding box center [199, 236] width 45 height 45
